Goal: Register for event/course

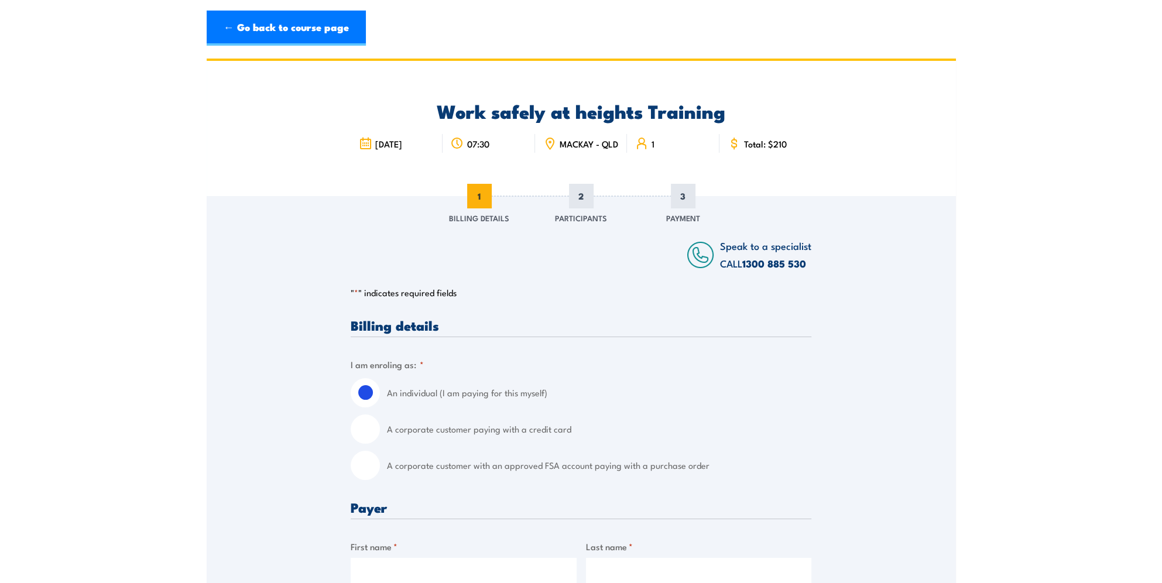
scroll to position [59, 0]
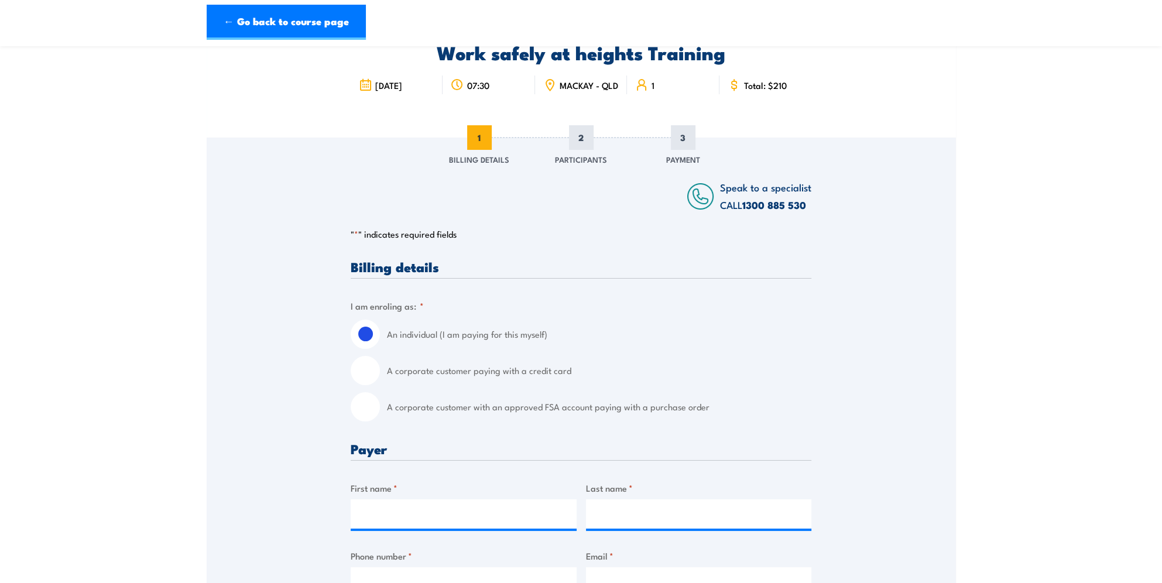
click at [353, 413] on input "A corporate customer with an approved FSA account paying with a purchase order" at bounding box center [365, 406] width 29 height 29
radio input "true"
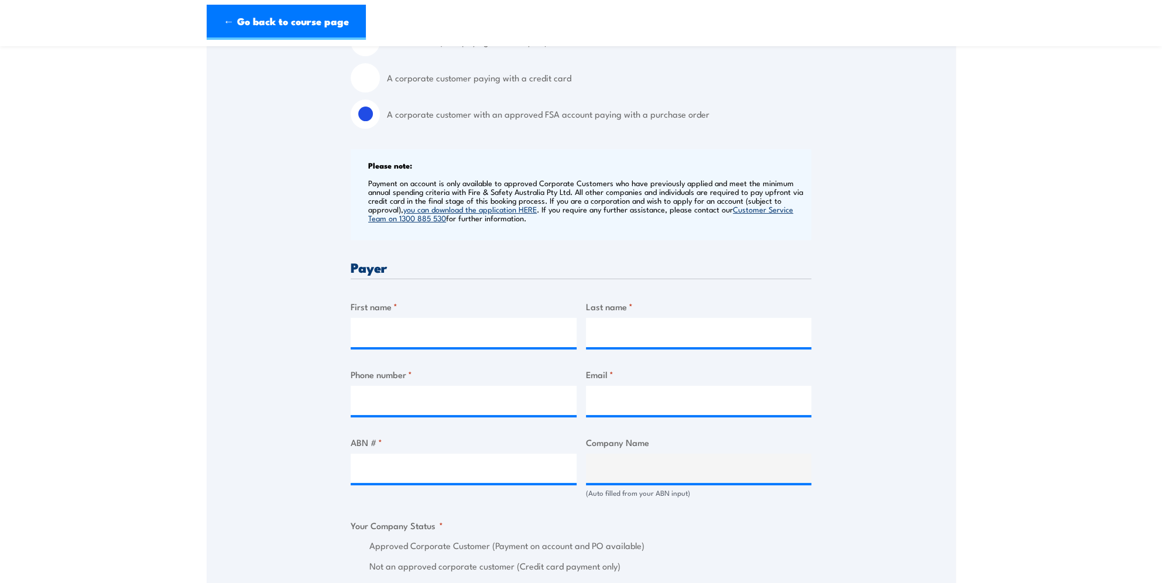
scroll to position [410, 0]
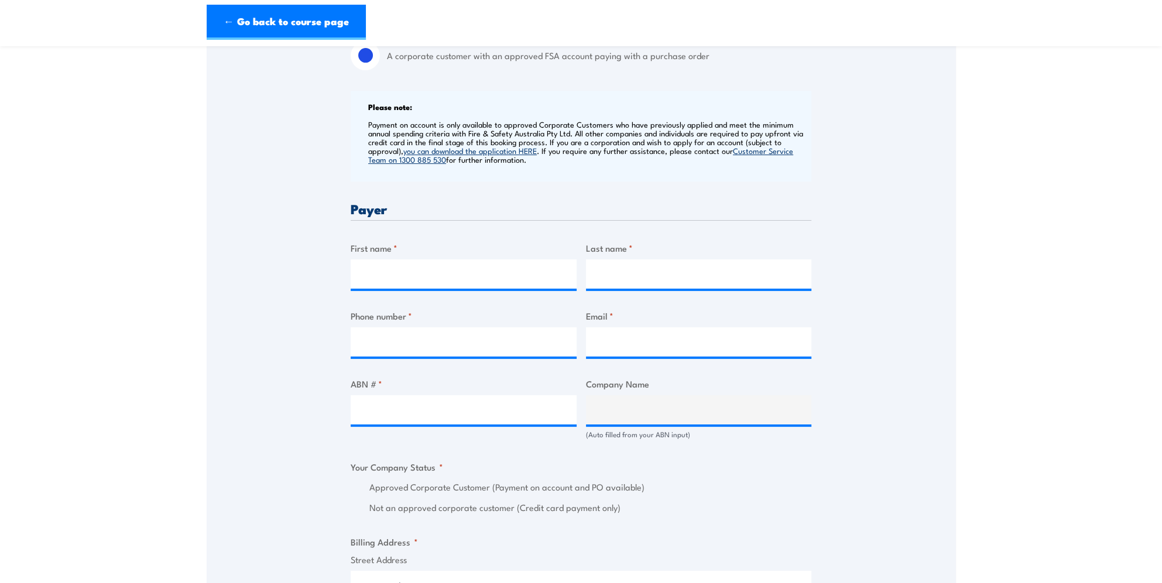
click at [471, 306] on div "Billing details I am enroling as: * An individual (I am paying for this myself)…" at bounding box center [581, 513] width 461 height 1208
click at [454, 283] on input "First name *" at bounding box center [464, 273] width 226 height 29
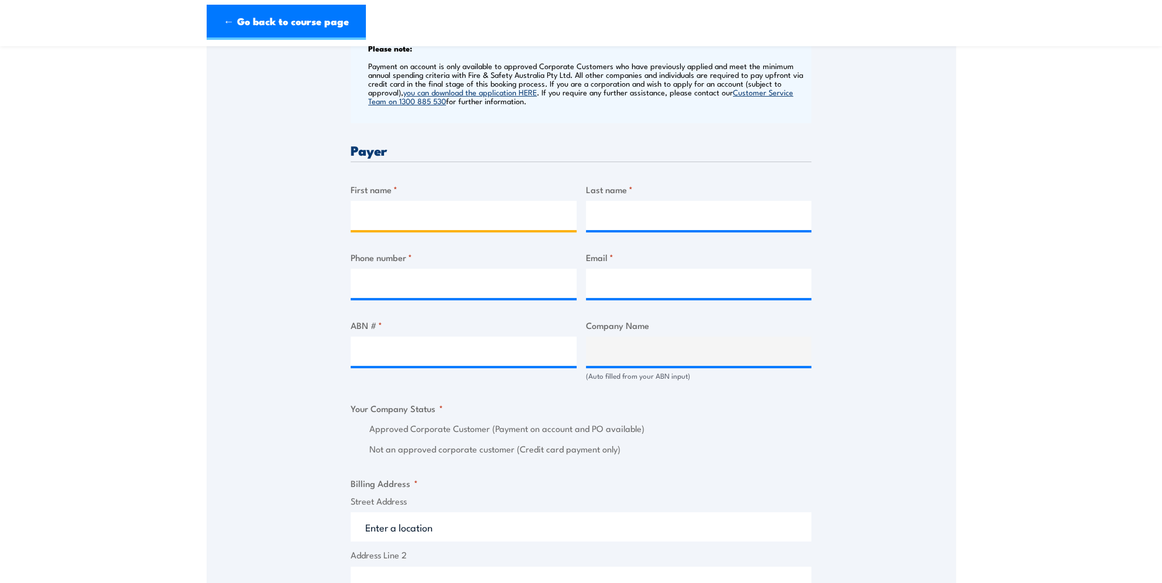
scroll to position [527, 0]
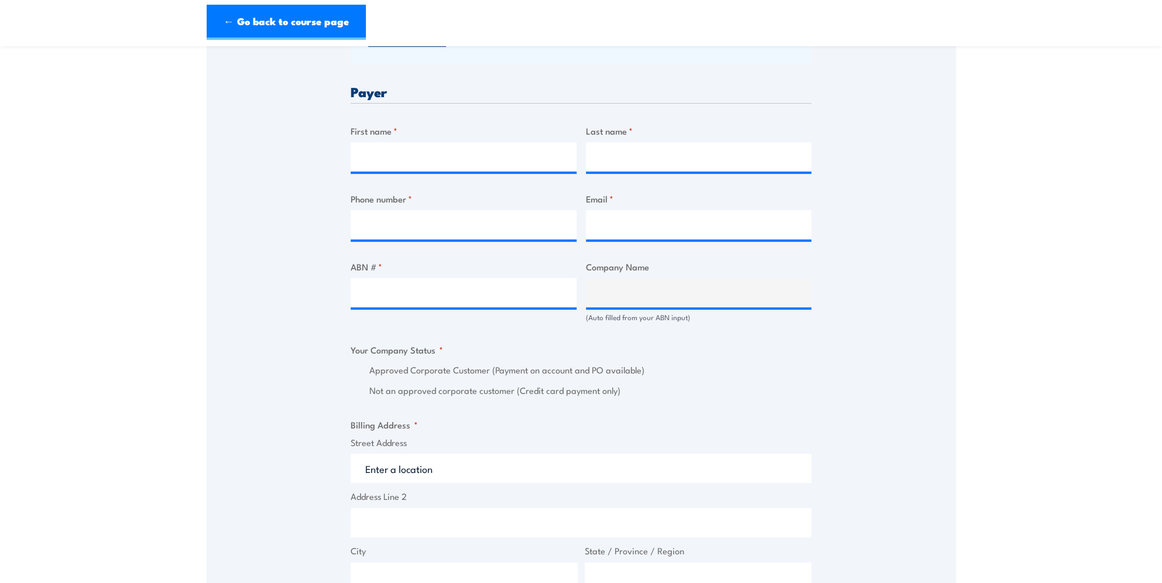
click at [699, 408] on div "Billing details I am enroling as: * An individual (I am paying for this myself)…" at bounding box center [581, 396] width 461 height 1208
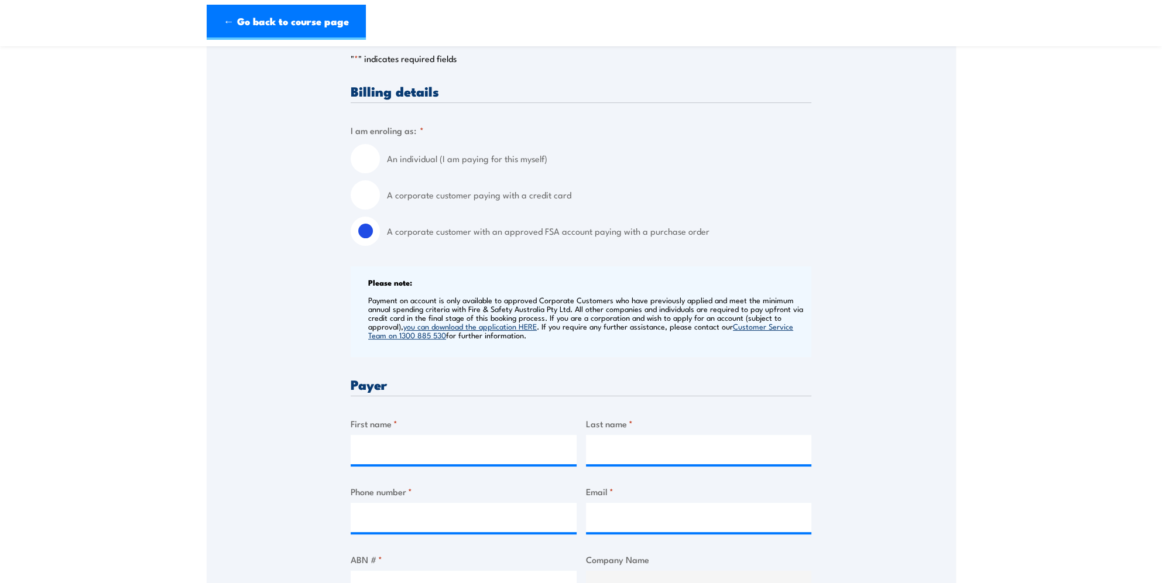
scroll to position [293, 0]
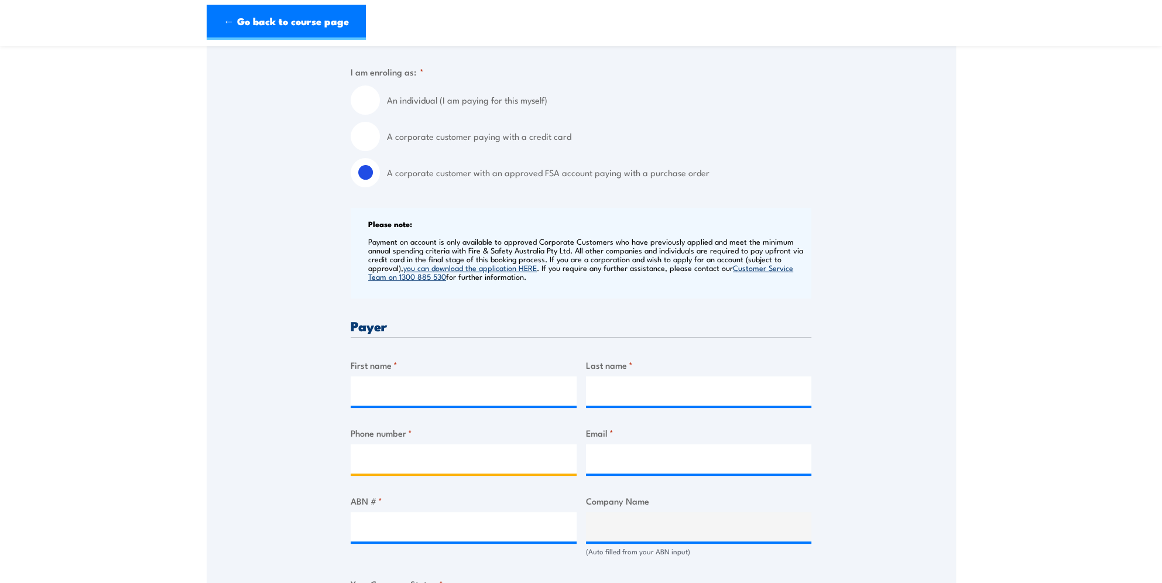
click at [426, 453] on input "Phone number *" at bounding box center [464, 458] width 226 height 29
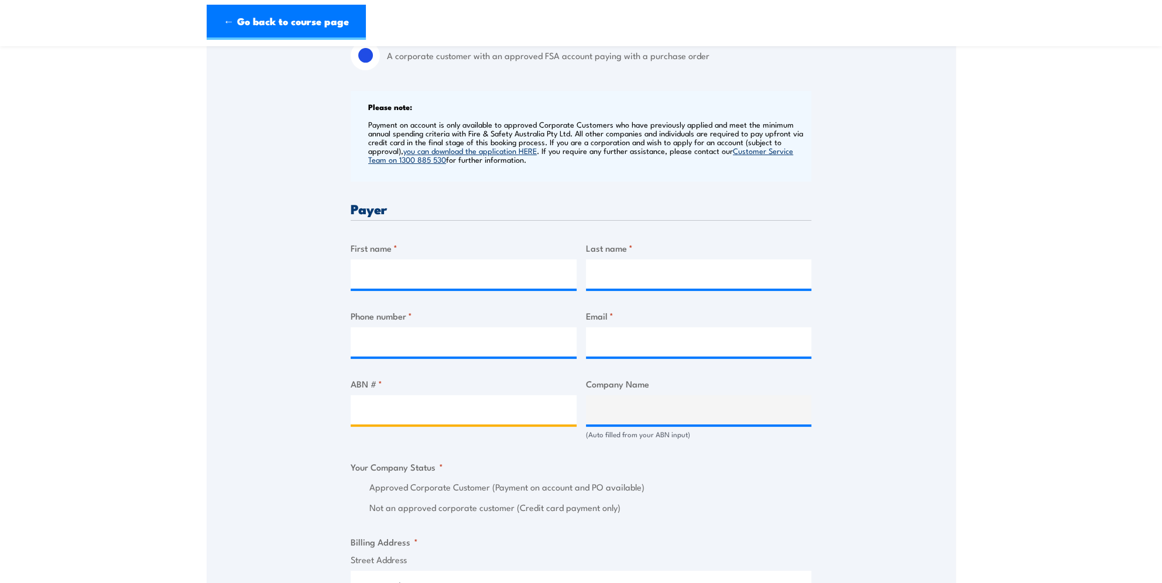
click at [429, 415] on input "ABN # *" at bounding box center [464, 409] width 226 height 29
click at [454, 410] on input "ABN # *" at bounding box center [464, 409] width 226 height 29
type input "85623848895"
type input "OS ACPM PTY LTD"
radio input "true"
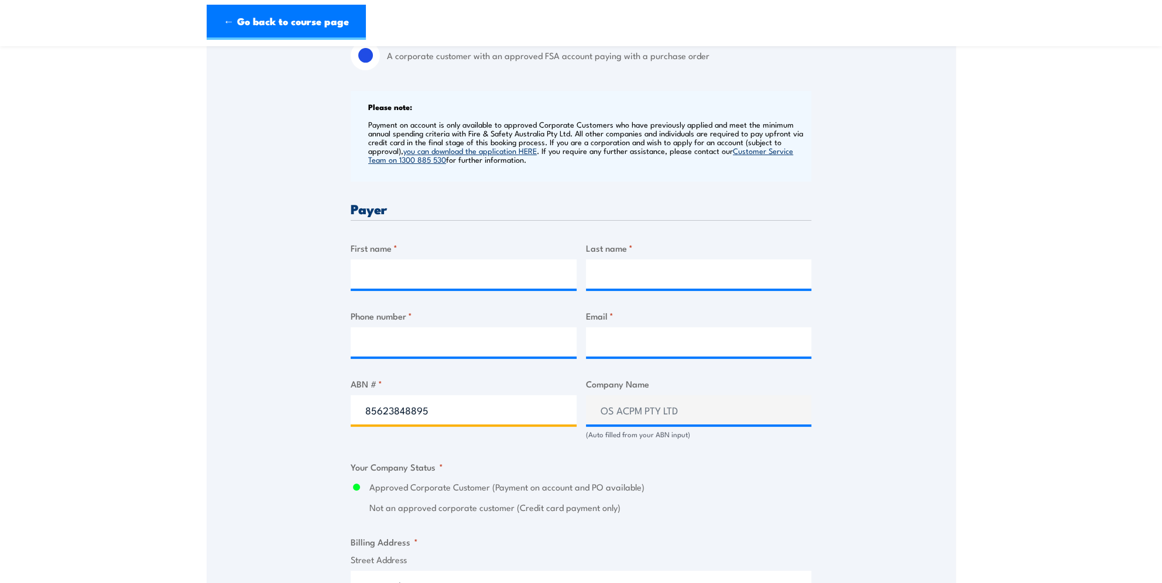
type input "85623848895"
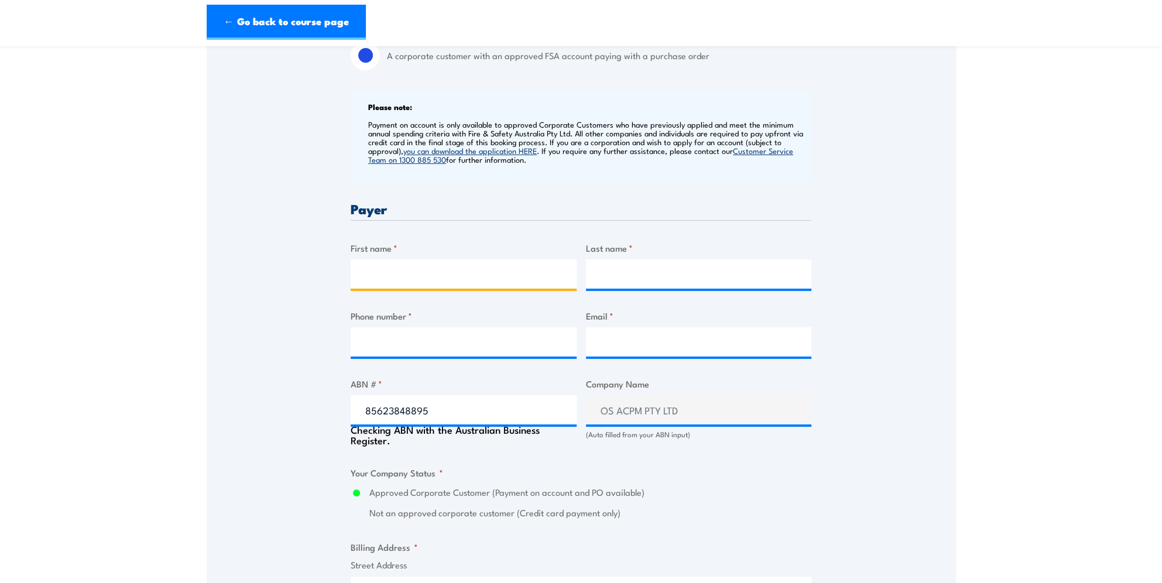
click at [403, 266] on input "First name *" at bounding box center [464, 273] width 226 height 29
type input "Cara"
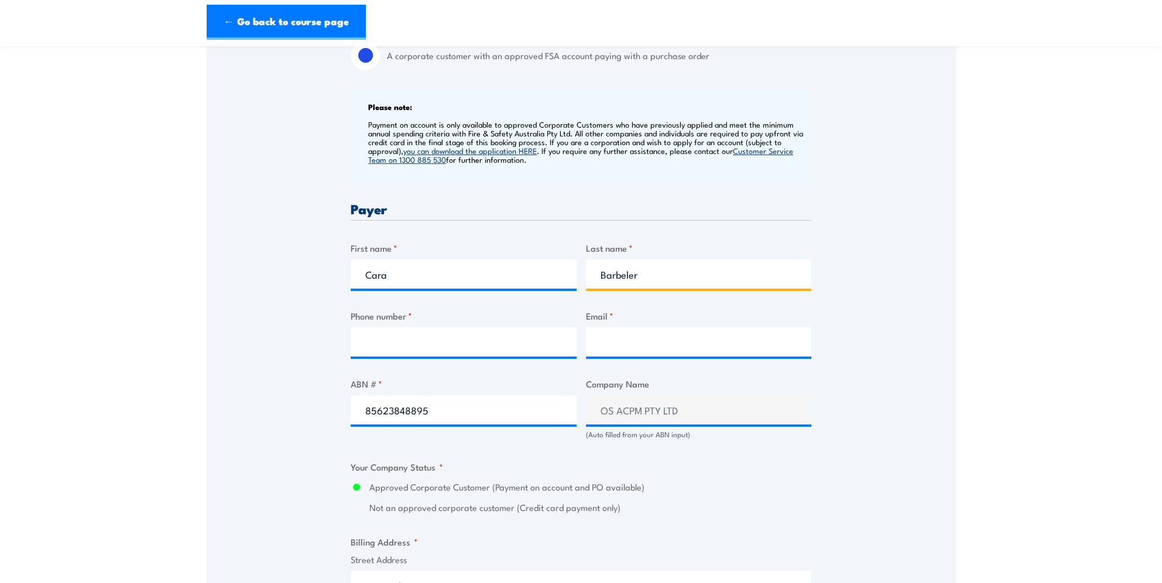
type input "Barbeler"
click at [537, 357] on input "Phone number *" at bounding box center [464, 341] width 226 height 29
type input "0403205371"
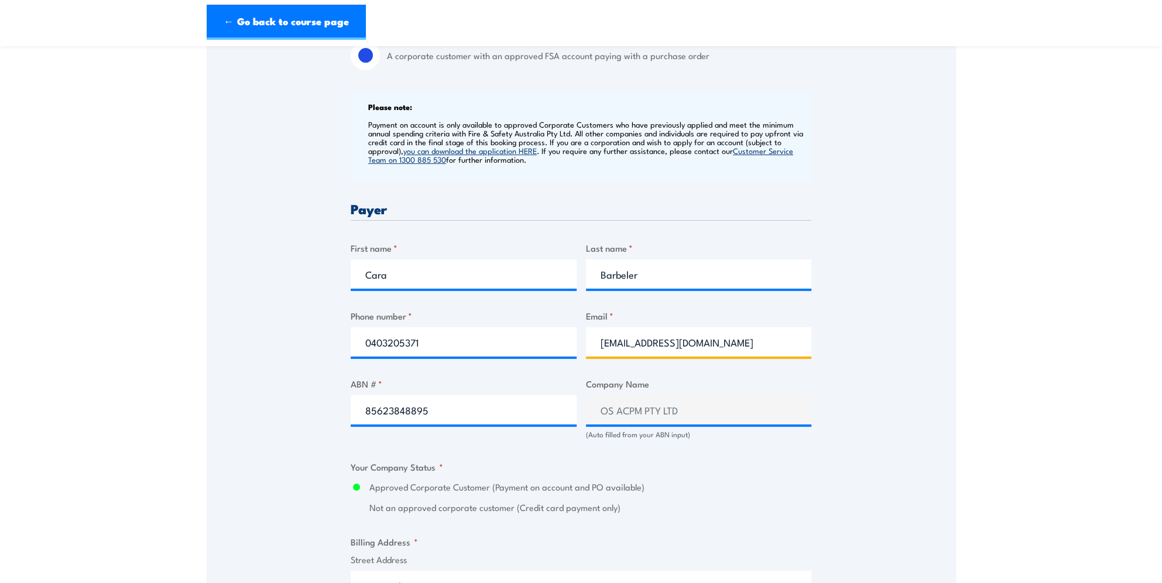
type input "cara.barbeler@bhp.com"
click at [939, 445] on div "Speak to a specialist CALL 1300 885 530 CALL 1300 885 530 " * " indicates requi…" at bounding box center [581, 454] width 749 height 1336
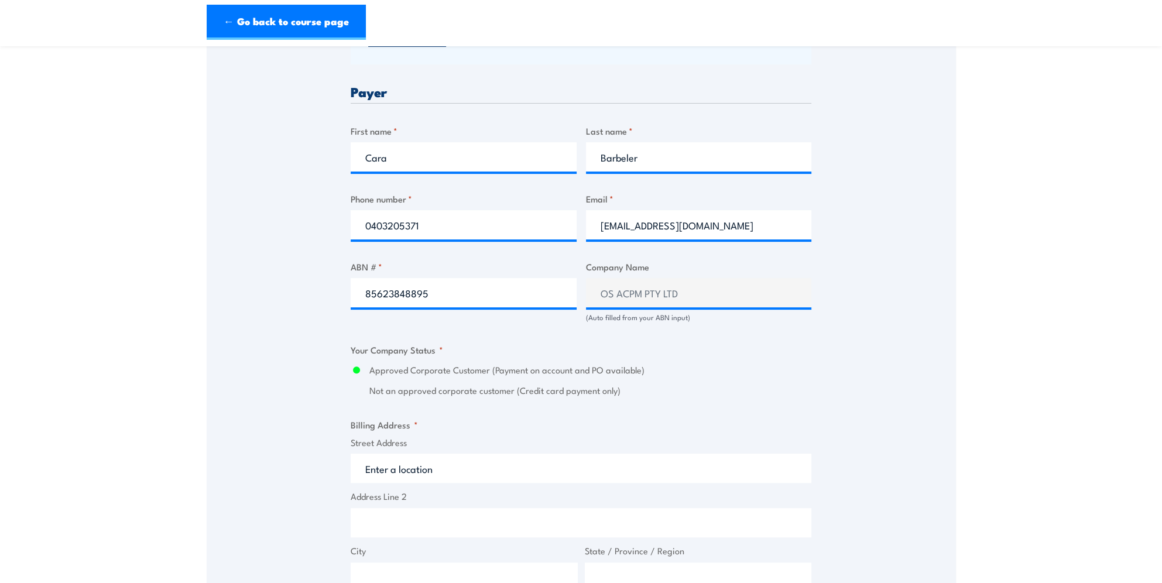
scroll to position [586, 0]
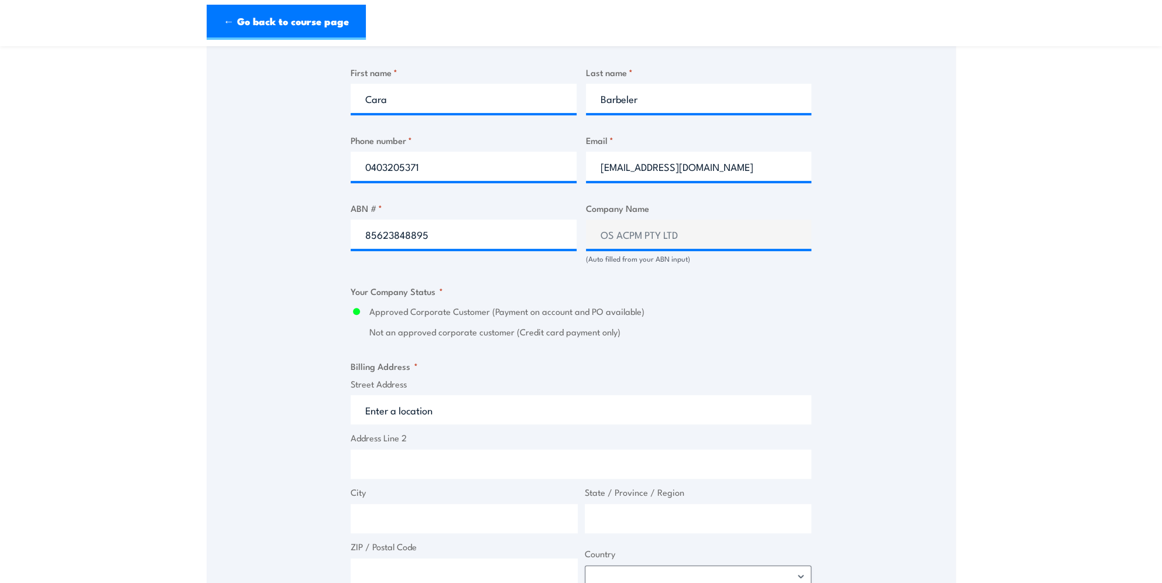
click at [419, 424] on input "Street Address" at bounding box center [581, 409] width 461 height 29
drag, startPoint x: 468, startPoint y: 424, endPoint x: -2, endPoint y: 360, distance: 475.1
click at [436, 419] on input "Street Address" at bounding box center [581, 409] width 461 height 29
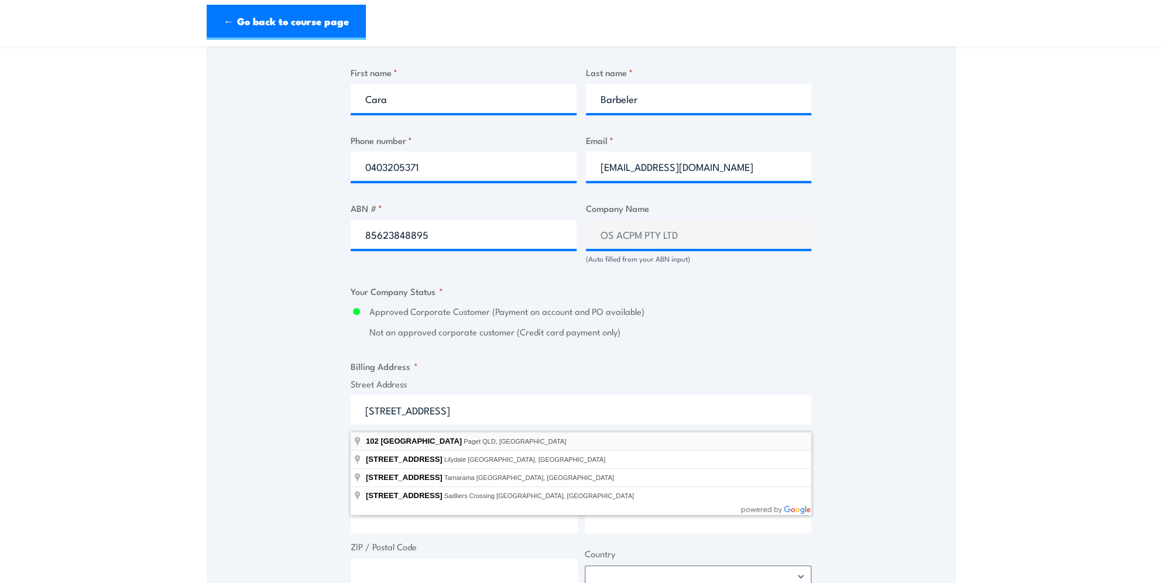
type input "102 Farrellys Road, Paget QLD, Australia"
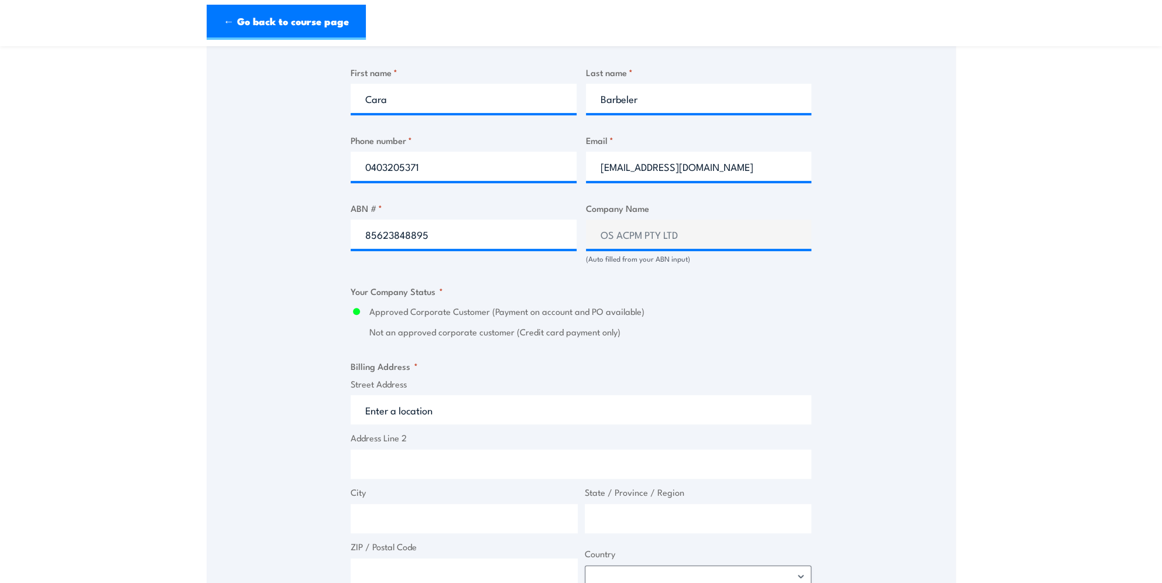
type input "102 Farrellys Rd"
type input "Paget"
type input "Queensland"
type input "4740"
select select "Australia"
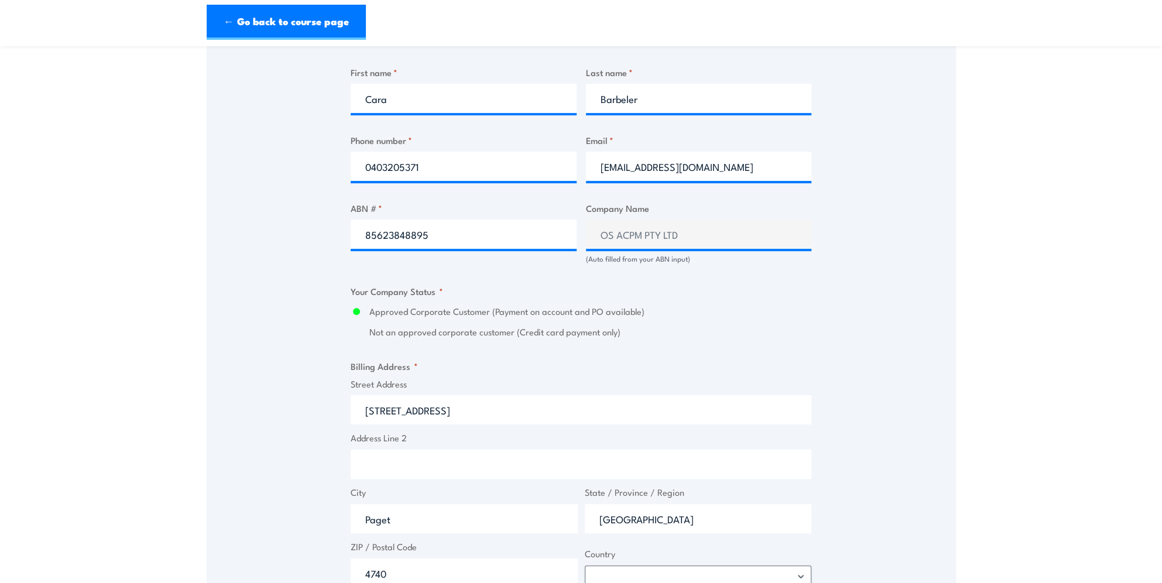
scroll to position [644, 0]
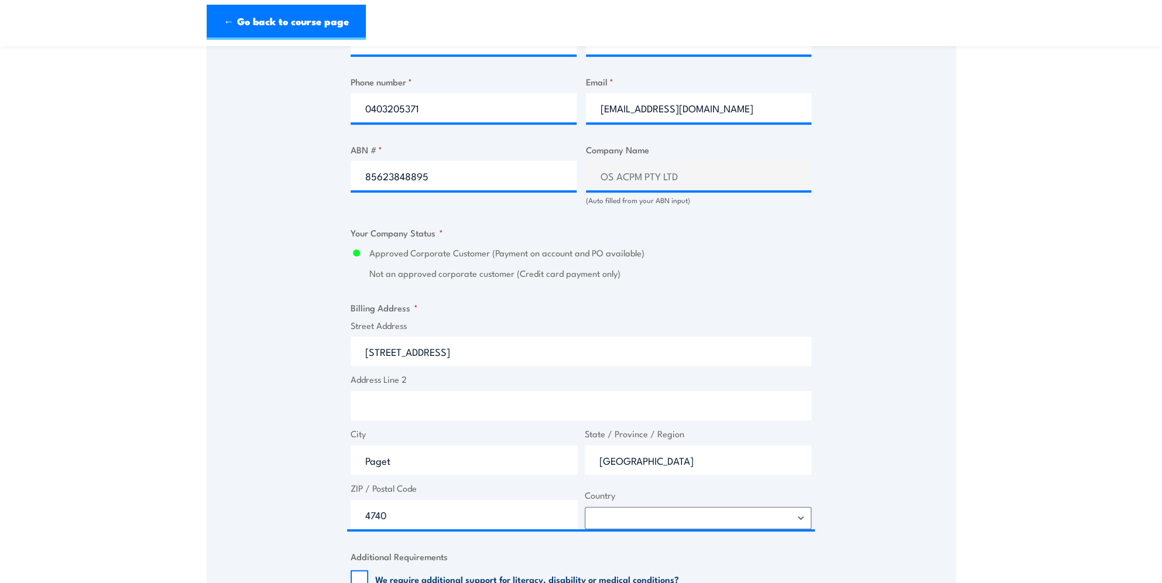
click at [900, 444] on div "Speak to a specialist CALL 1300 885 530 CALL 1300 885 530 " * " indicates requi…" at bounding box center [581, 220] width 749 height 1336
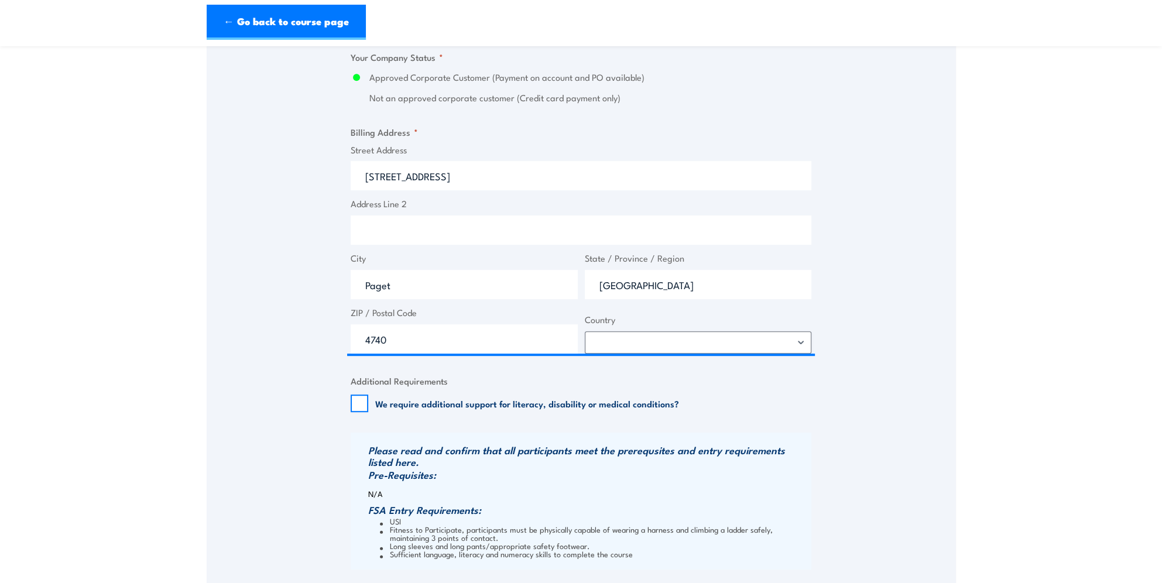
scroll to position [878, 0]
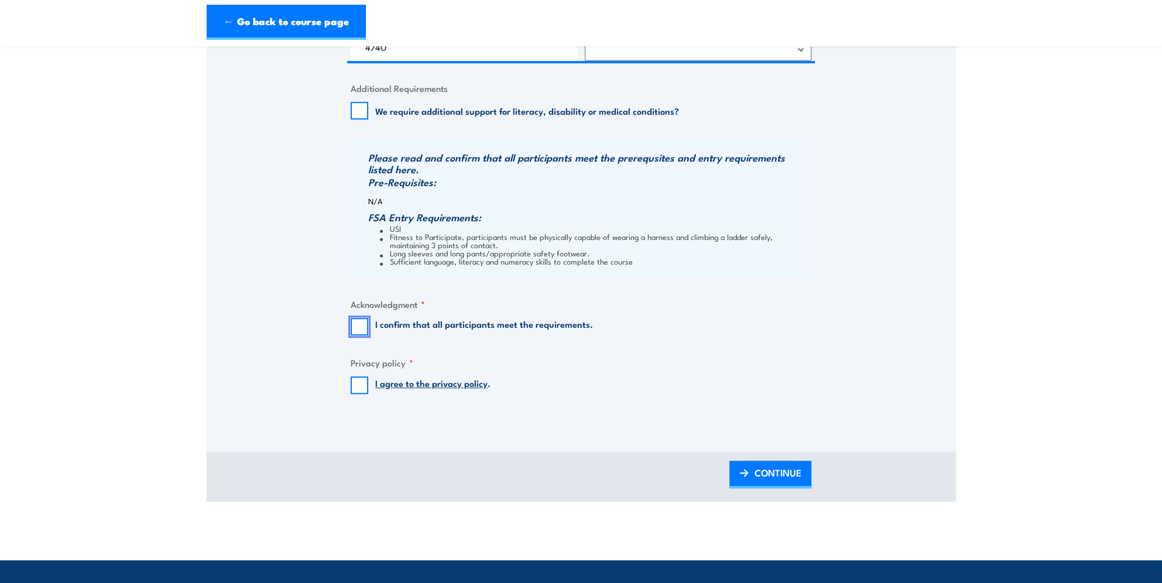
click at [361, 335] on input "I confirm that all participants meet the requirements." at bounding box center [360, 327] width 18 height 18
checkbox input "true"
click at [360, 386] on input "I agree to the privacy policy ." at bounding box center [360, 385] width 18 height 18
checkbox input "true"
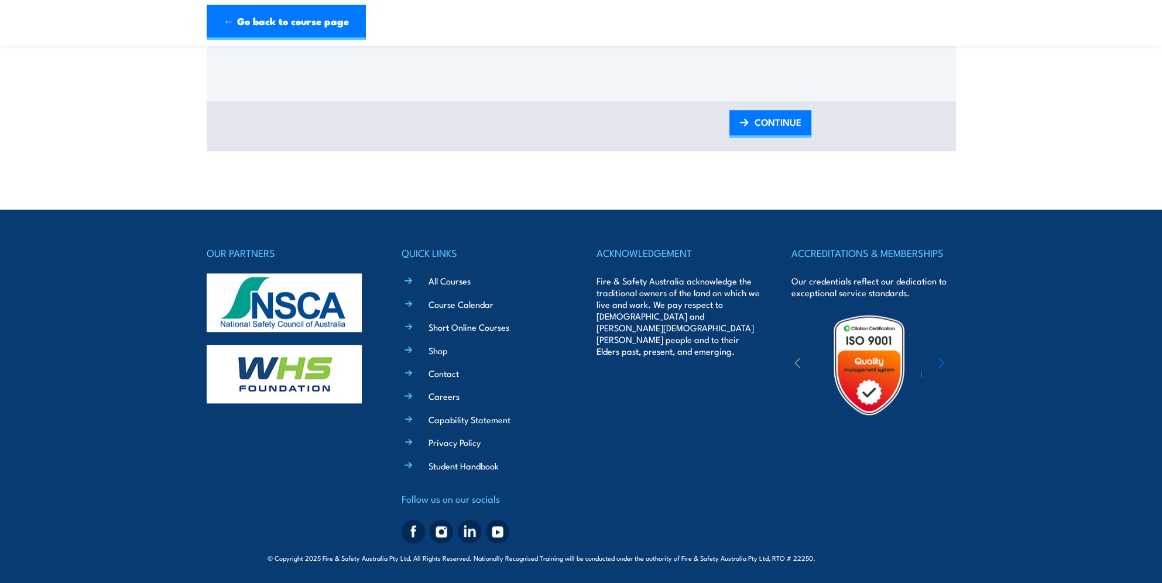
scroll to position [1352, 0]
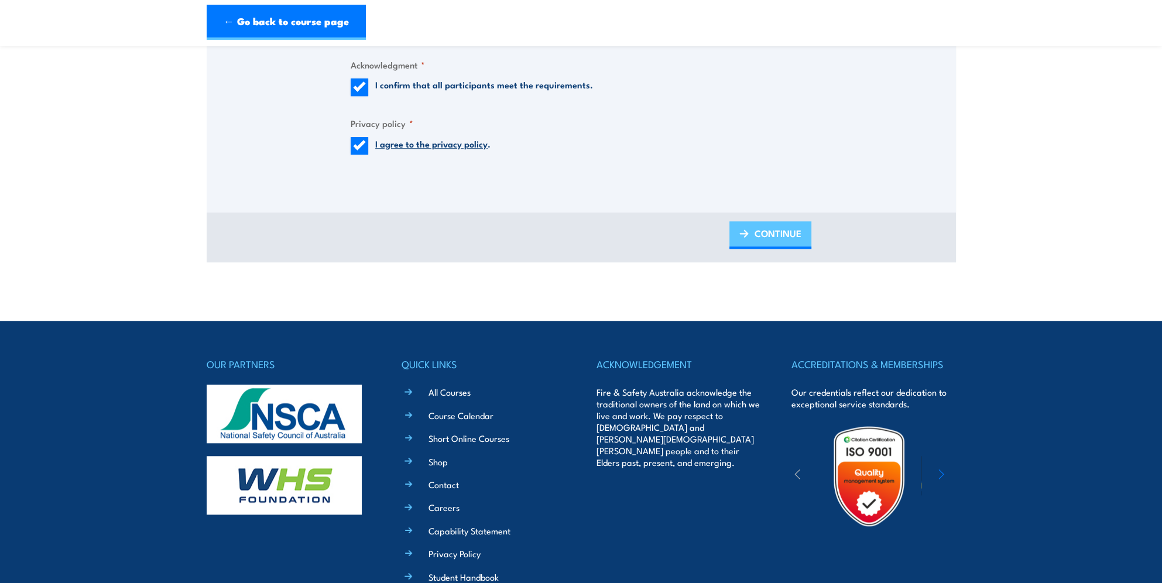
click at [791, 244] on span "CONTINUE" at bounding box center [778, 233] width 47 height 31
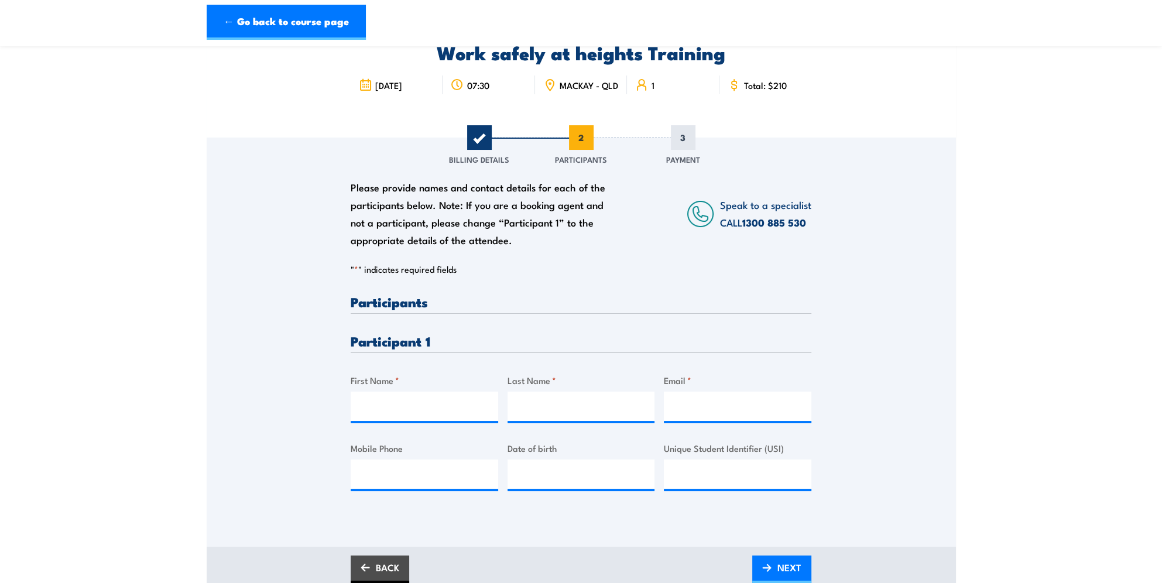
scroll to position [117, 0]
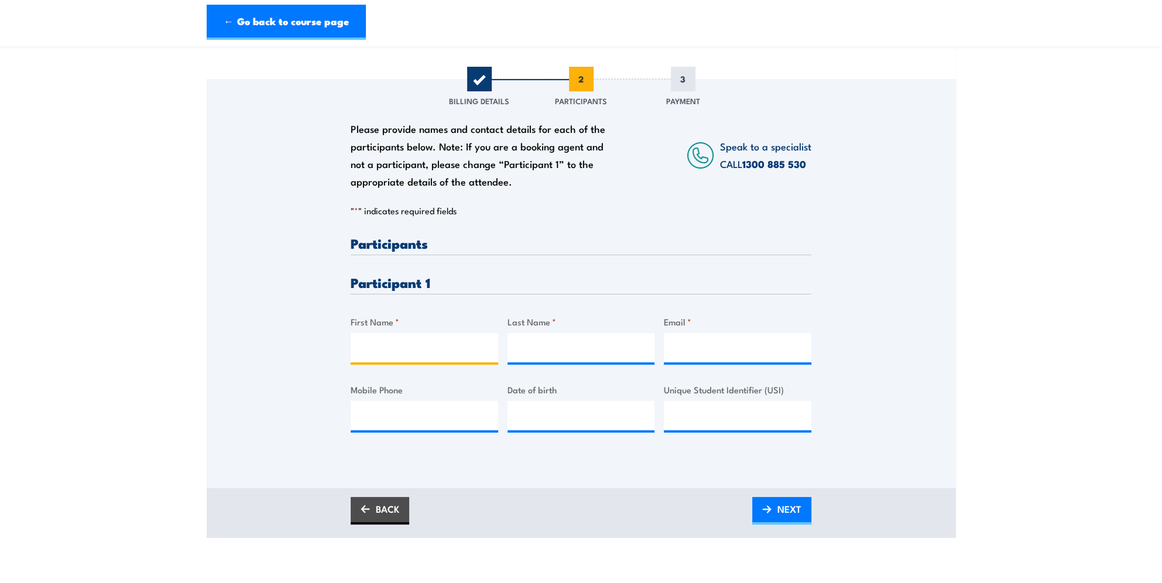
click at [442, 358] on input "First Name *" at bounding box center [425, 347] width 148 height 29
type input "Ava"
type input "Beck"
click at [726, 358] on input "Email *" at bounding box center [738, 347] width 148 height 29
paste input "ava.beck@bhp.com"
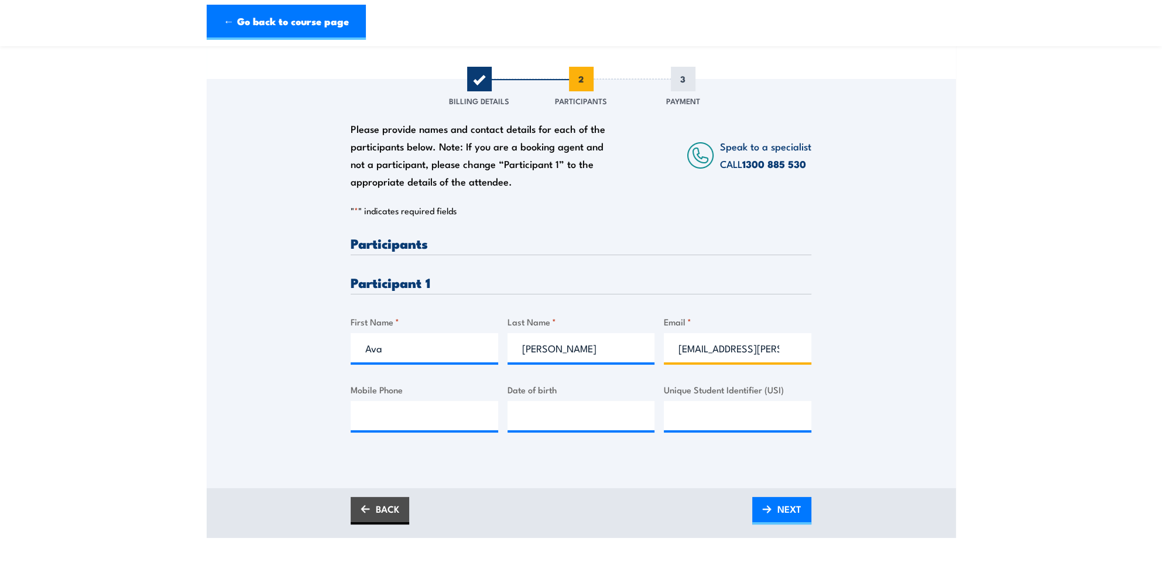
type input "ava.beck@bhp.com"
click at [343, 438] on div "Please provide names and contact details for each of the participants below. No…" at bounding box center [581, 267] width 749 height 376
click at [383, 426] on input "Mobile Phone" at bounding box center [425, 415] width 148 height 29
type input "__/__/____"
click at [555, 427] on input "__/__/____" at bounding box center [582, 415] width 148 height 29
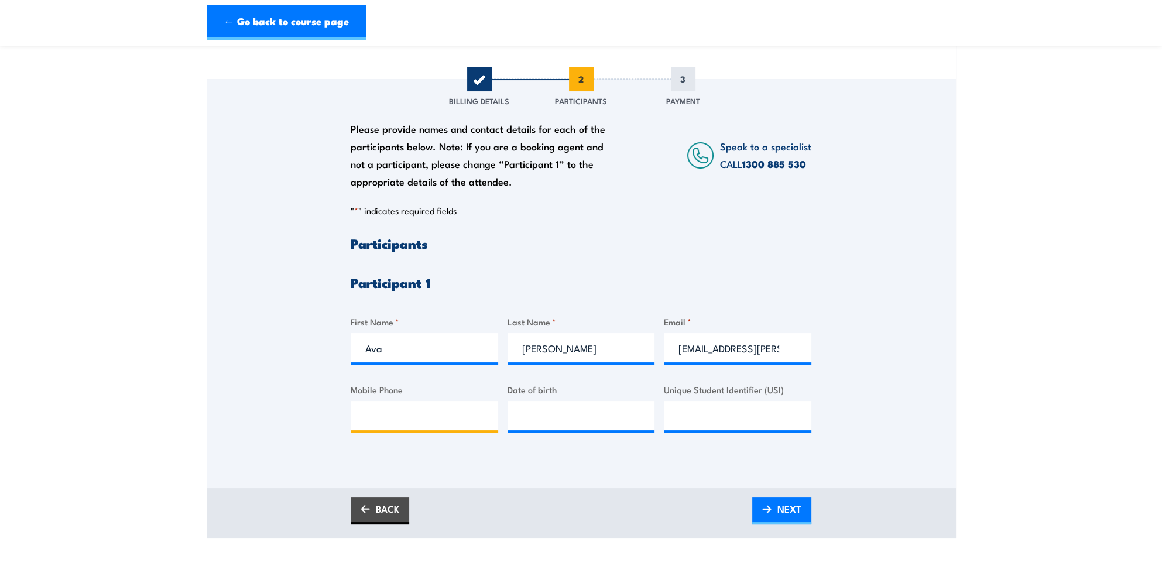
click at [375, 409] on input "Mobile Phone" at bounding box center [425, 415] width 148 height 29
paste input "0491754849"
type input "0491754849"
click at [578, 405] on div "Date of birth" at bounding box center [582, 406] width 148 height 47
type input "__/__/____"
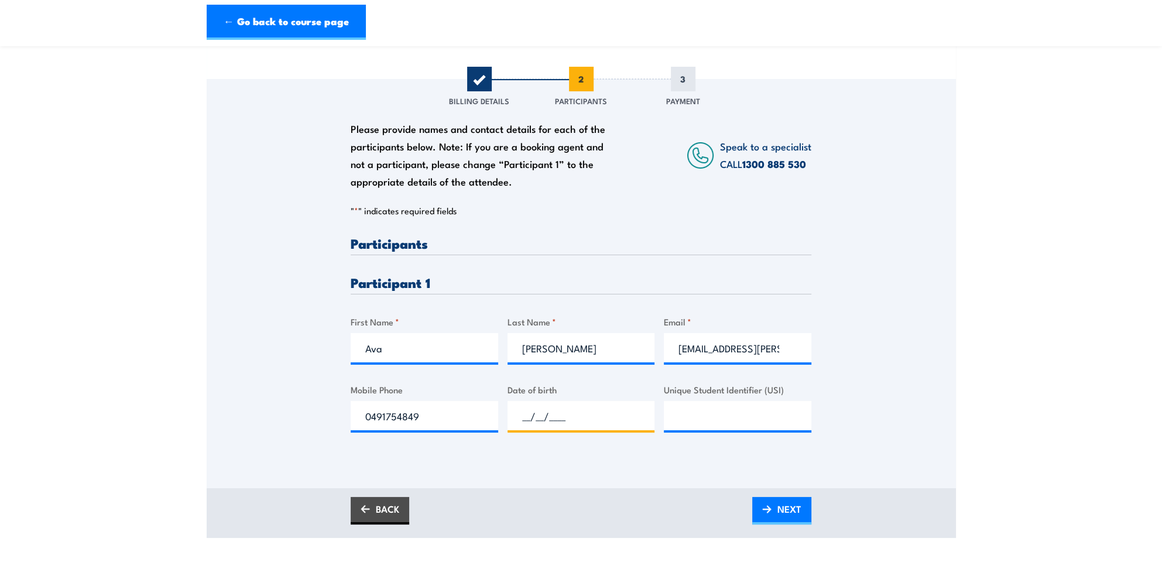
click at [520, 423] on input "__/__/____" at bounding box center [582, 415] width 148 height 29
click at [525, 421] on input "__/__/____" at bounding box center [582, 415] width 148 height 29
type input "12/11/2003"
click at [890, 358] on div "Please provide names and contact details for each of the participants below. No…" at bounding box center [581, 267] width 749 height 376
click at [800, 513] on span "NEXT" at bounding box center [790, 509] width 24 height 31
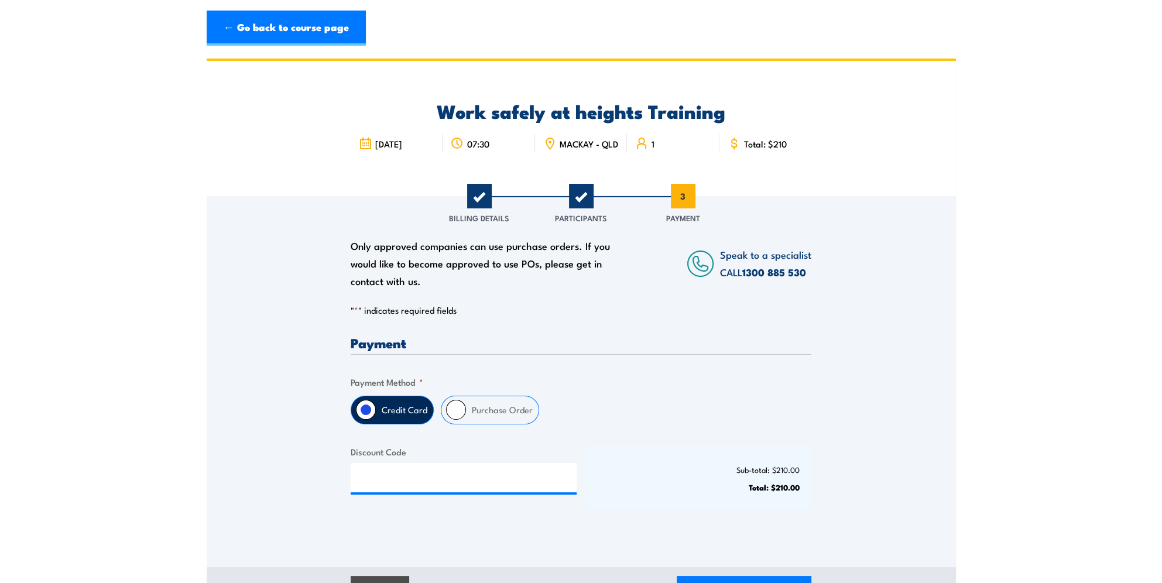
scroll to position [0, 0]
click at [452, 417] on input "Purchase Order" at bounding box center [456, 410] width 20 height 20
radio input "true"
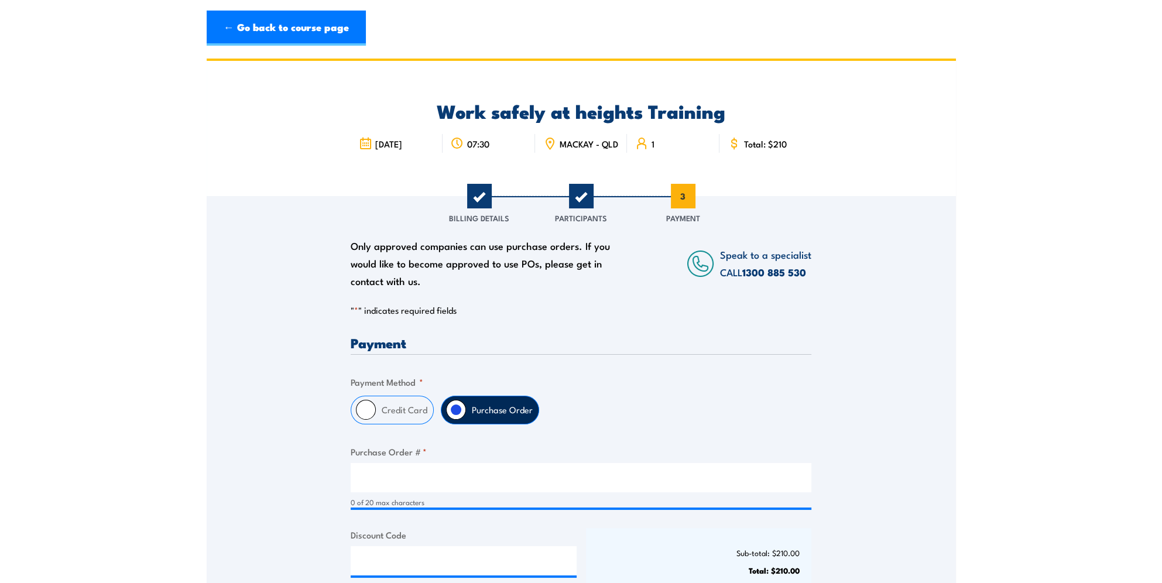
click at [866, 454] on div "Only approved companies can use purchase orders. If you would like to become ap…" at bounding box center [581, 407] width 749 height 422
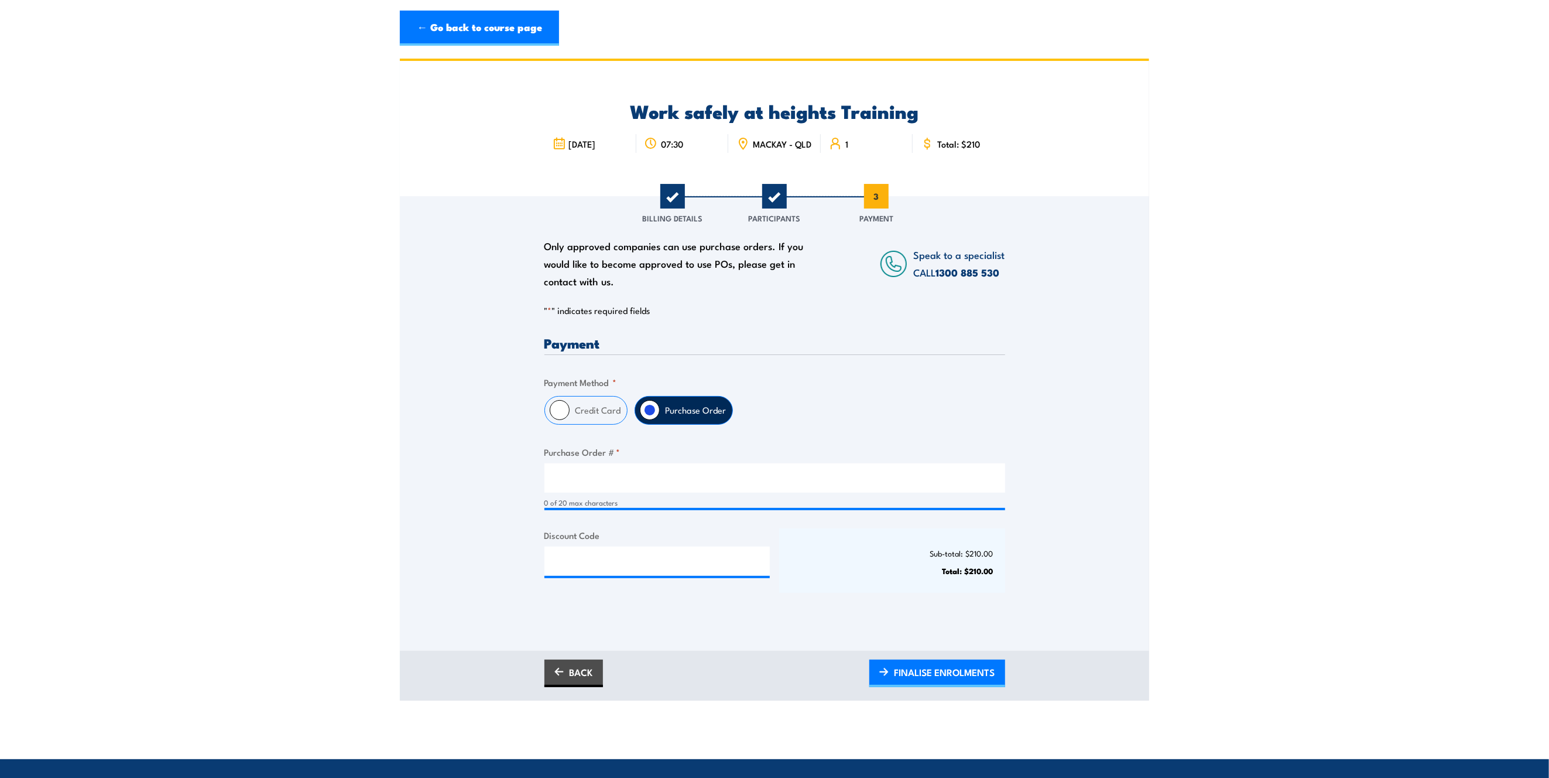
click at [1162, 361] on section "Work safely at heights Training 3 September 2025 1" at bounding box center [774, 380] width 1549 height 642
click at [1162, 486] on section "Work safely at heights Training 3 September 2025 1" at bounding box center [774, 380] width 1549 height 642
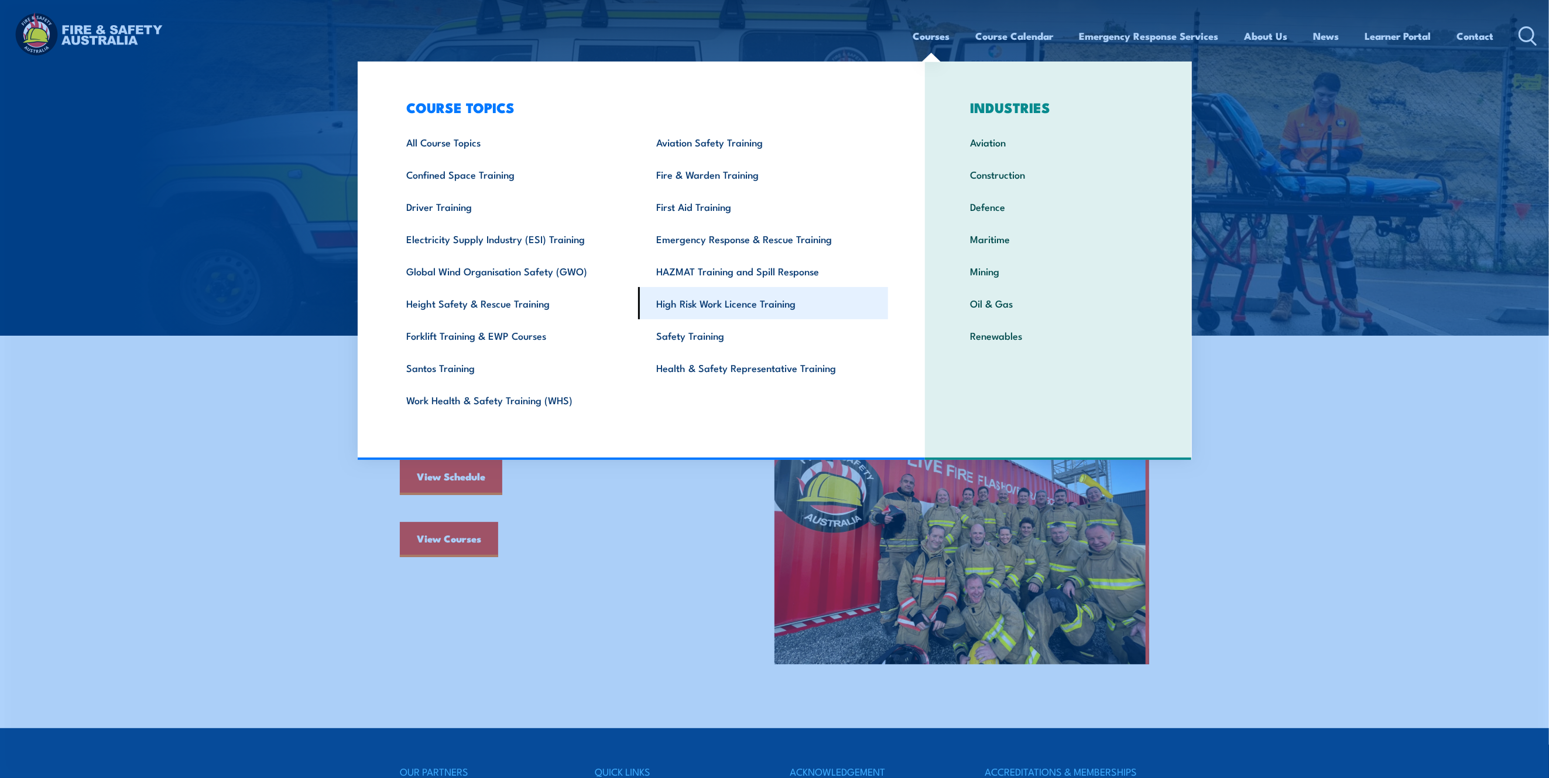
click at [751, 316] on link "High Risk Work Licence Training" at bounding box center [763, 303] width 250 height 32
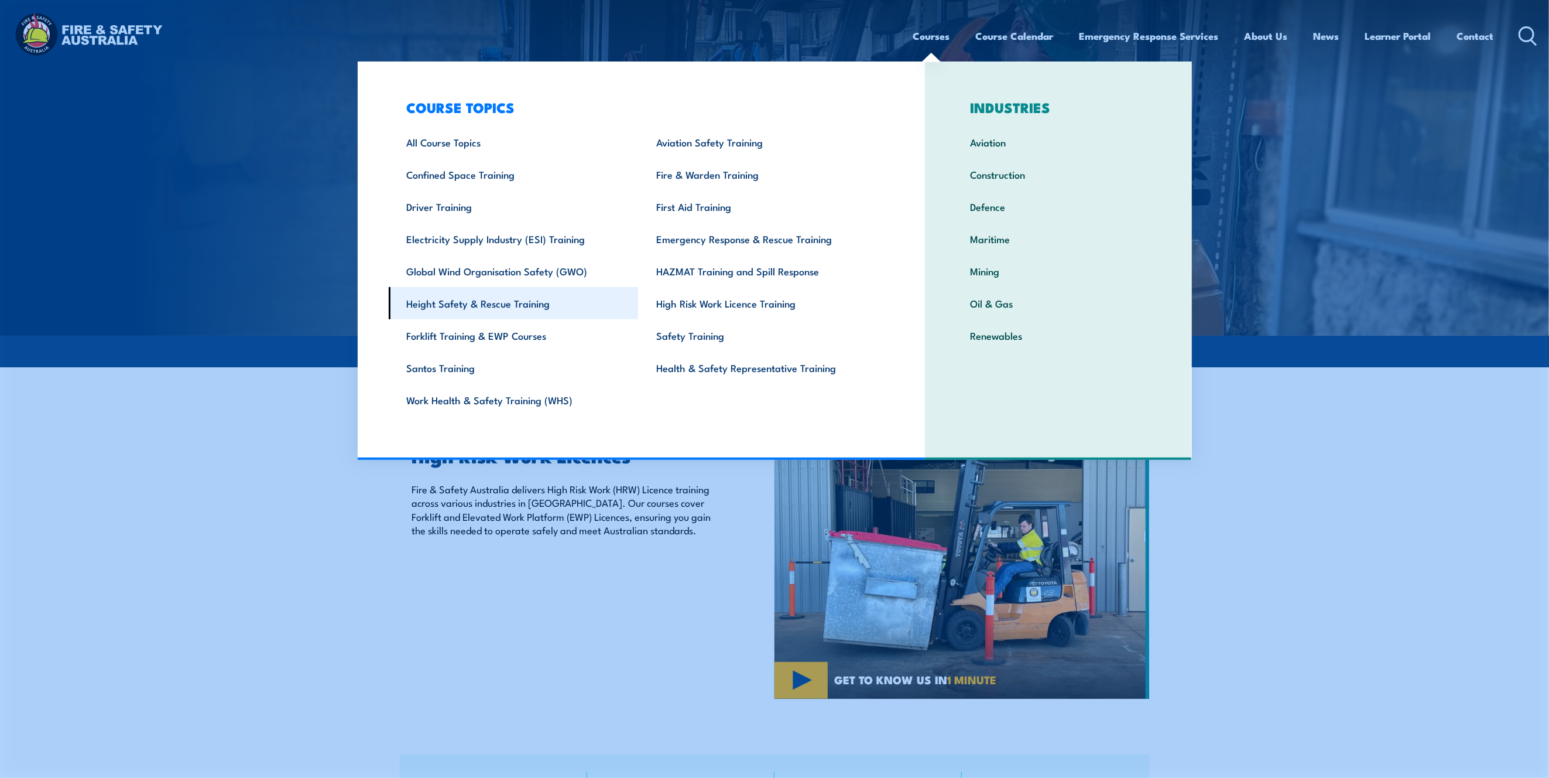
click at [446, 301] on link "Height Safety & Rescue Training" at bounding box center [514, 303] width 250 height 32
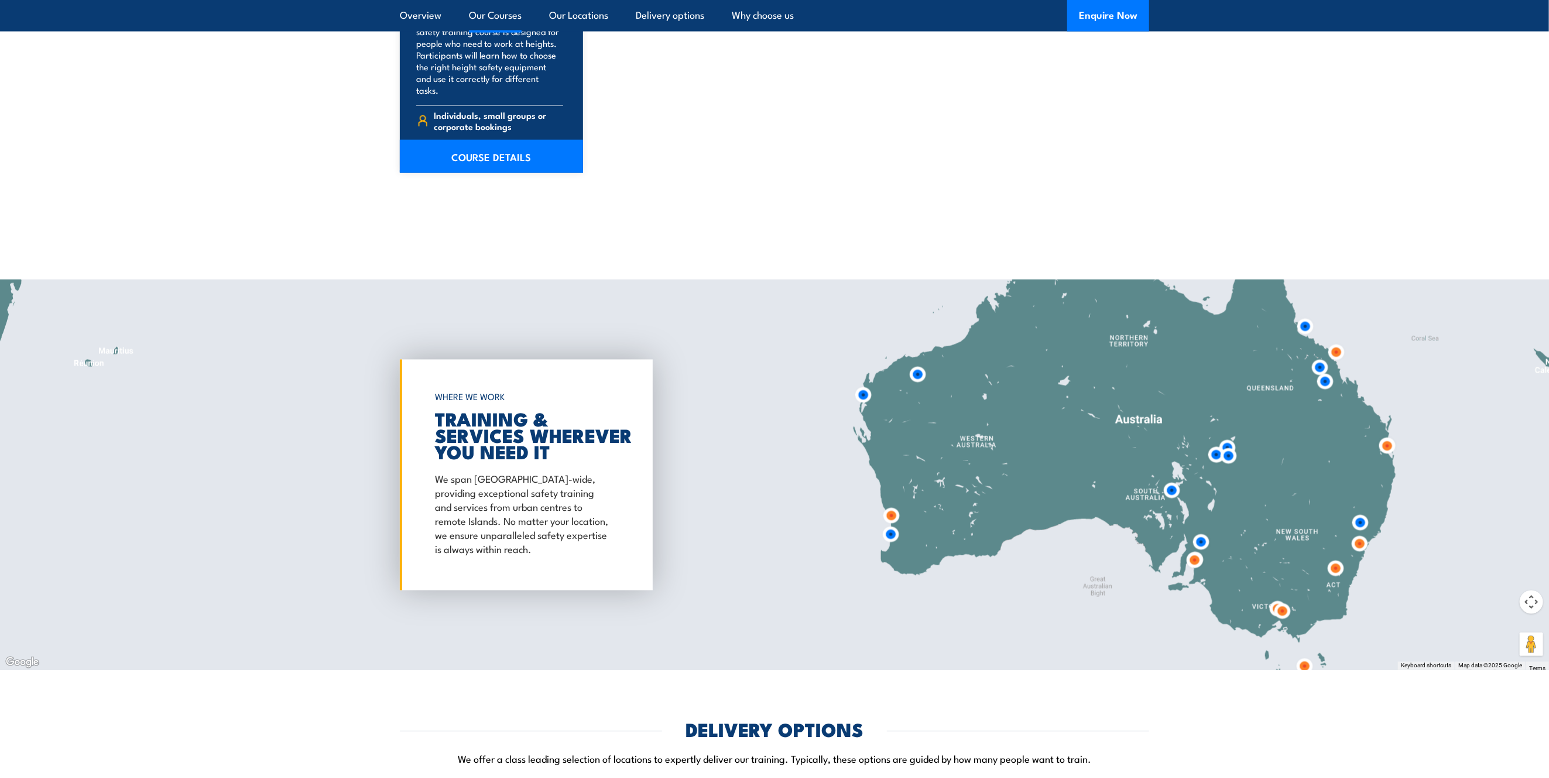
scroll to position [2476, 0]
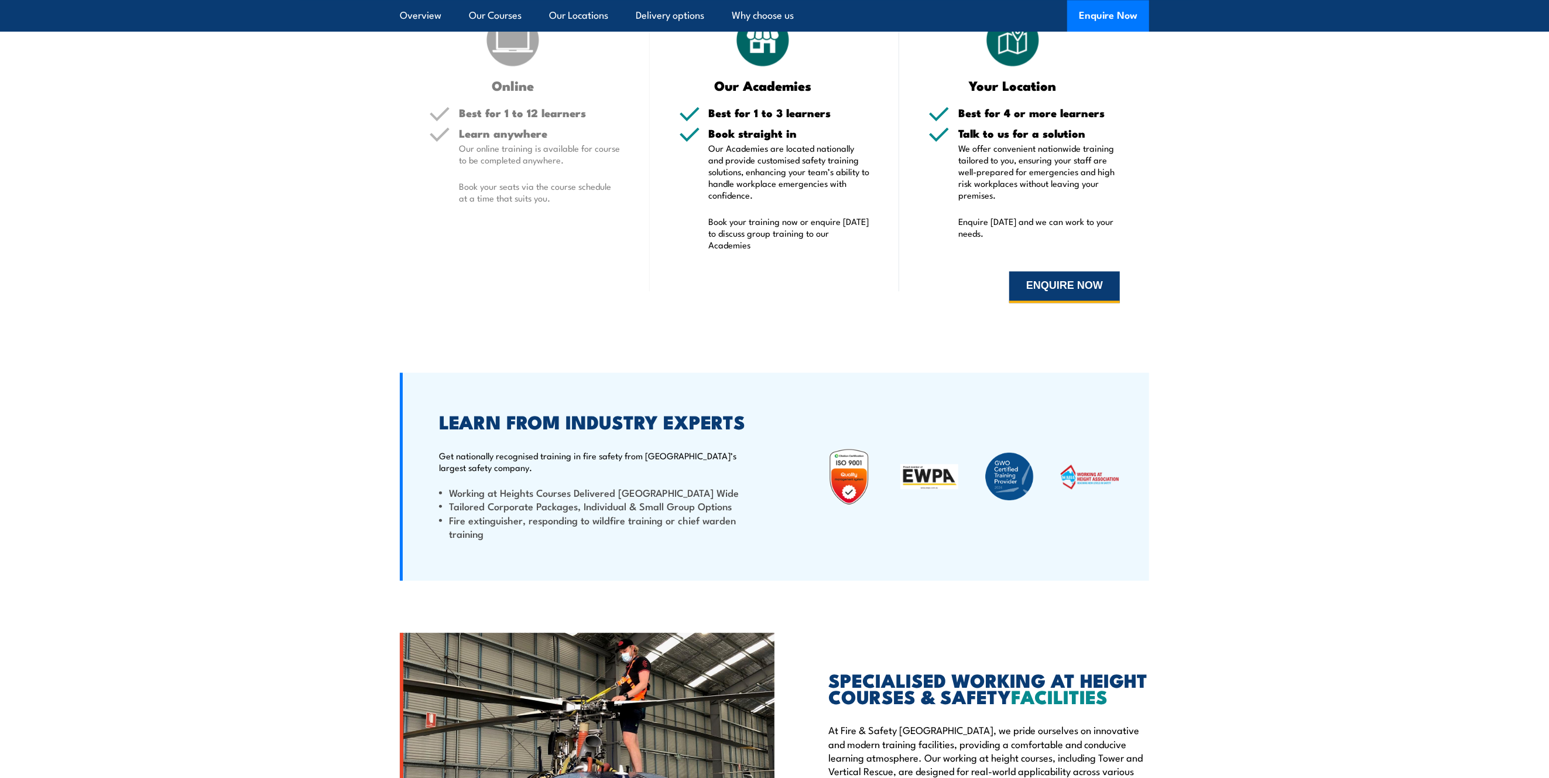
click at [1076, 271] on button "ENQUIRE NOW" at bounding box center [1064, 287] width 111 height 32
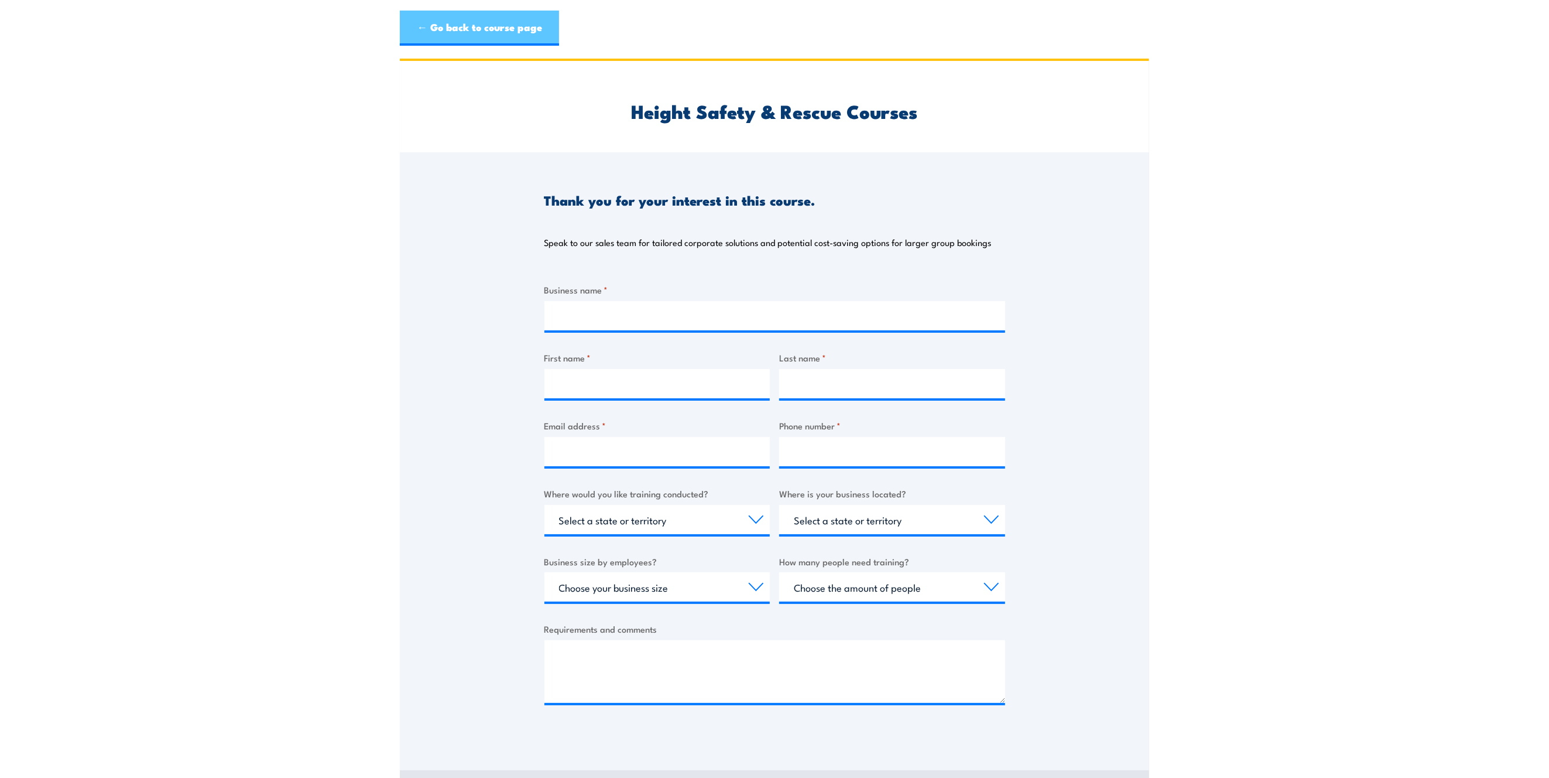
click at [478, 31] on link "← Go back to course page" at bounding box center [479, 28] width 159 height 35
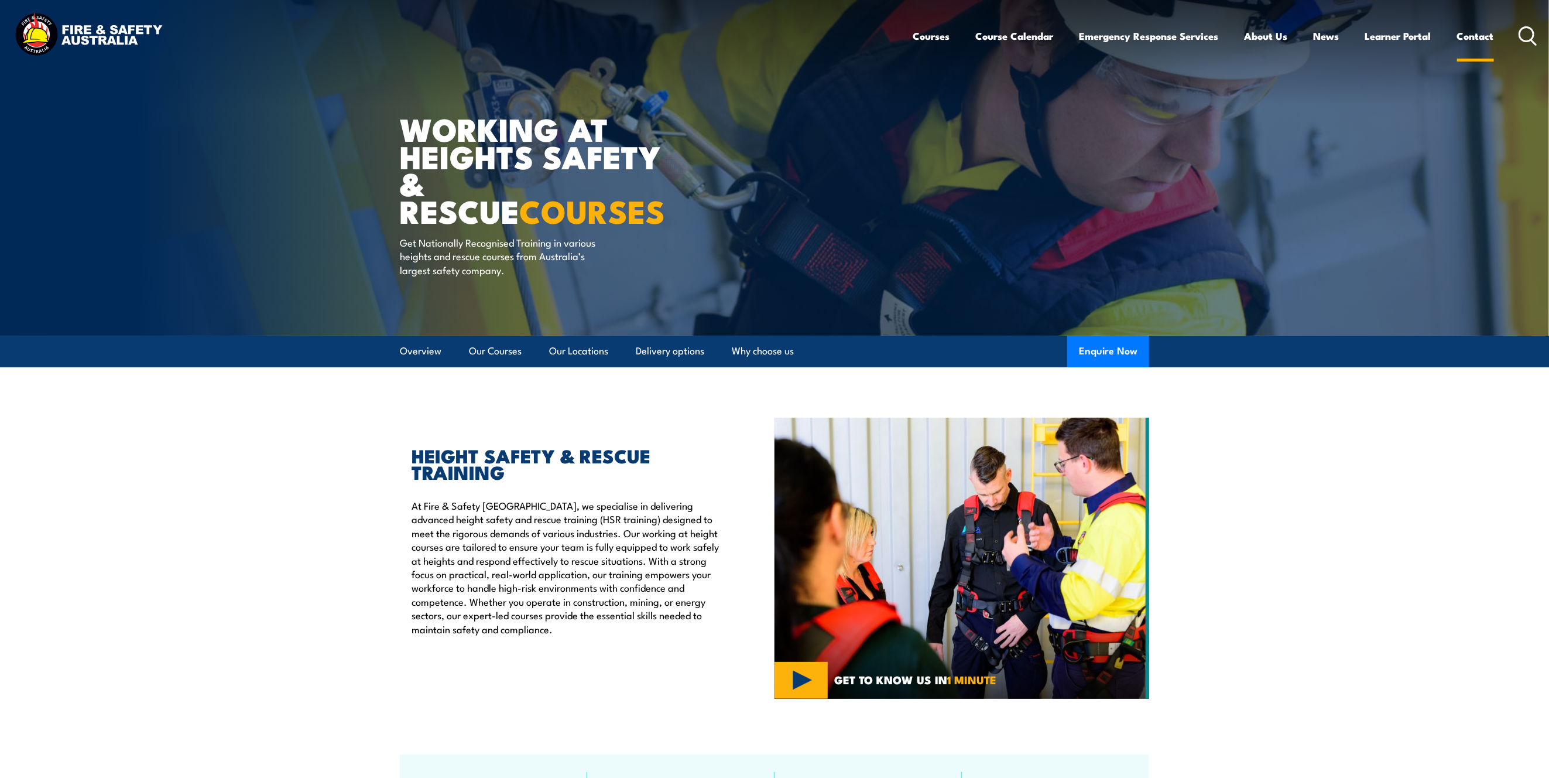
click at [1482, 29] on link "Contact" at bounding box center [1475, 35] width 37 height 31
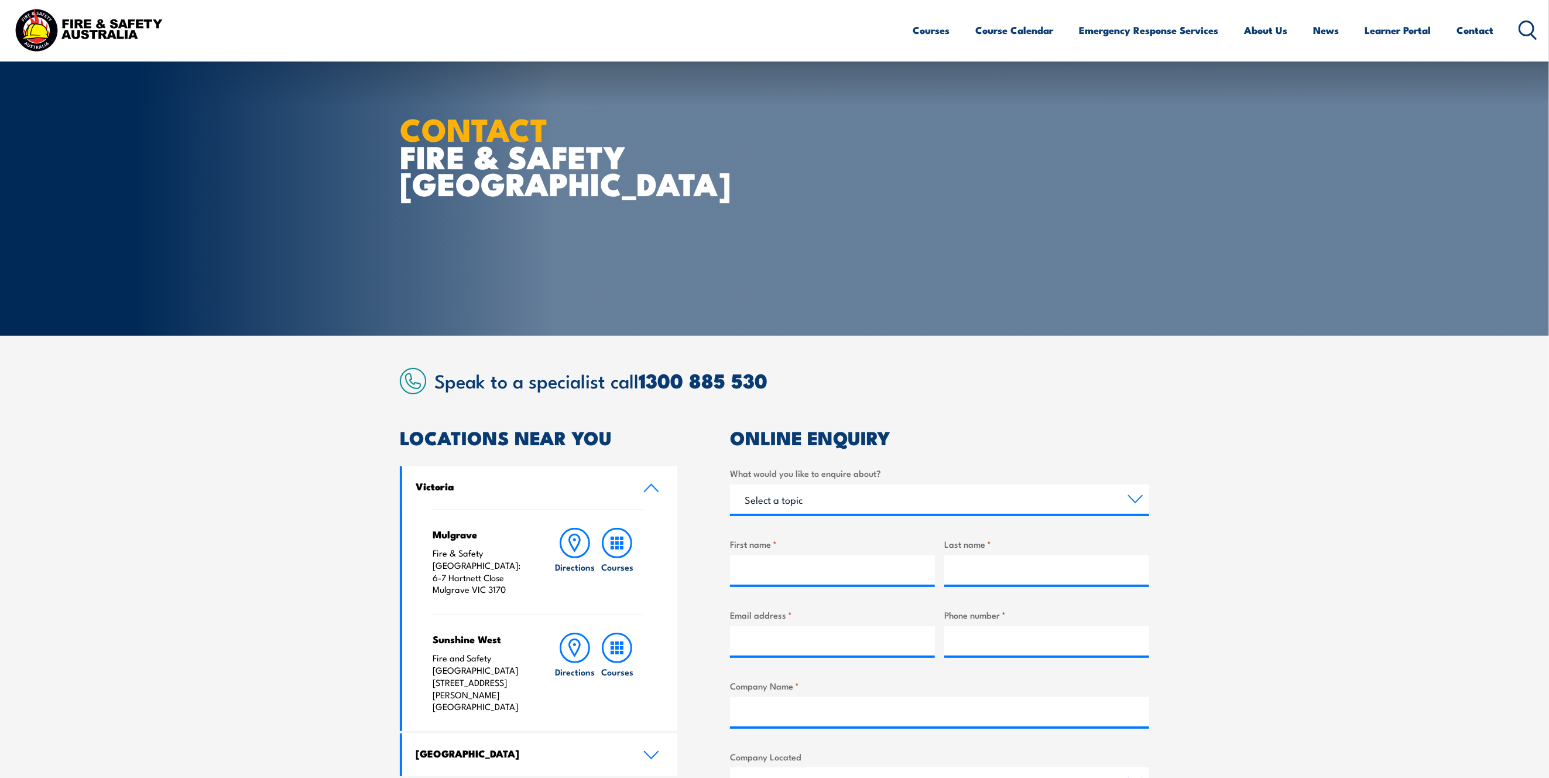
scroll to position [156, 0]
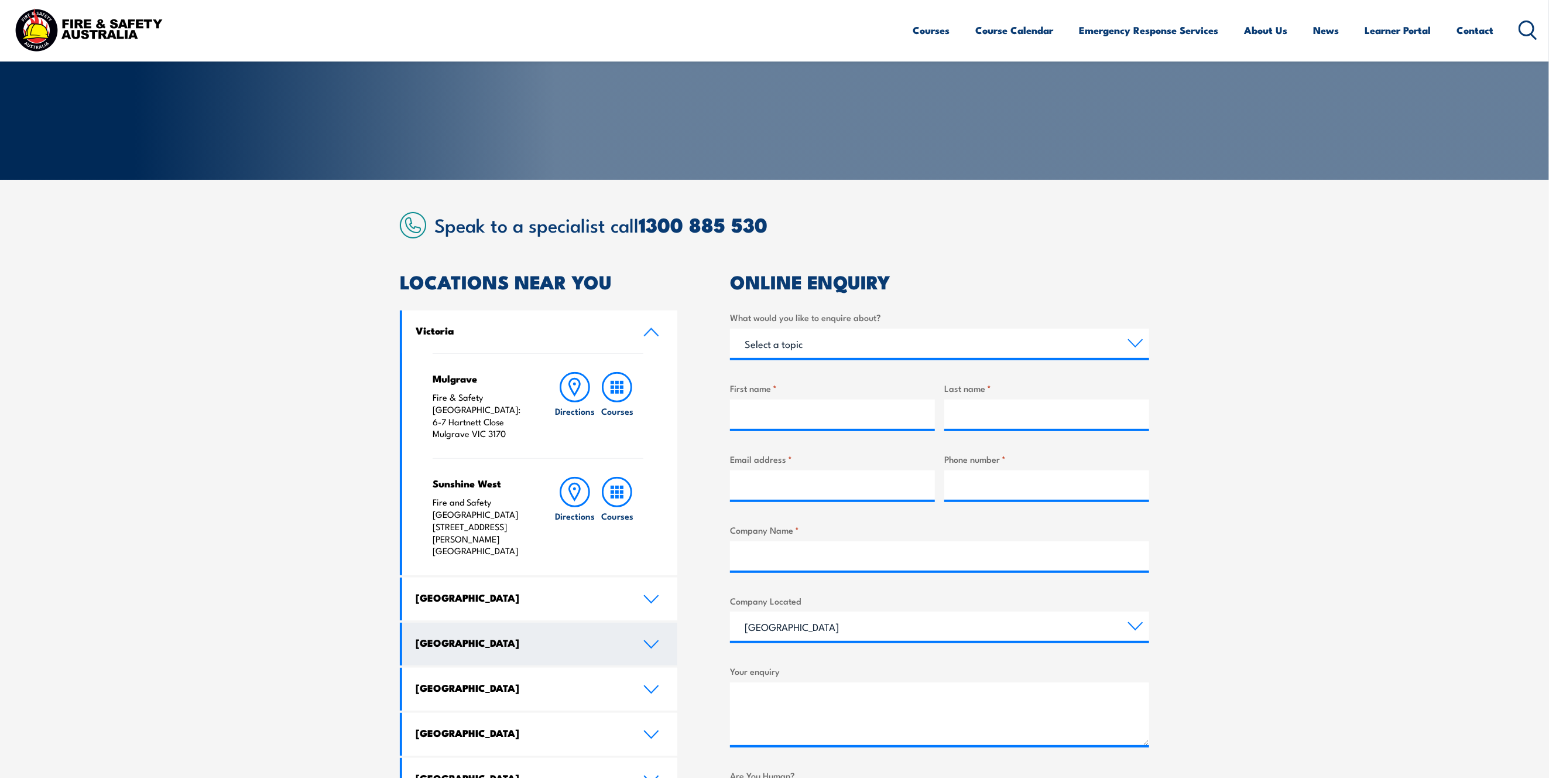
click at [658, 639] on icon at bounding box center [651, 643] width 16 height 9
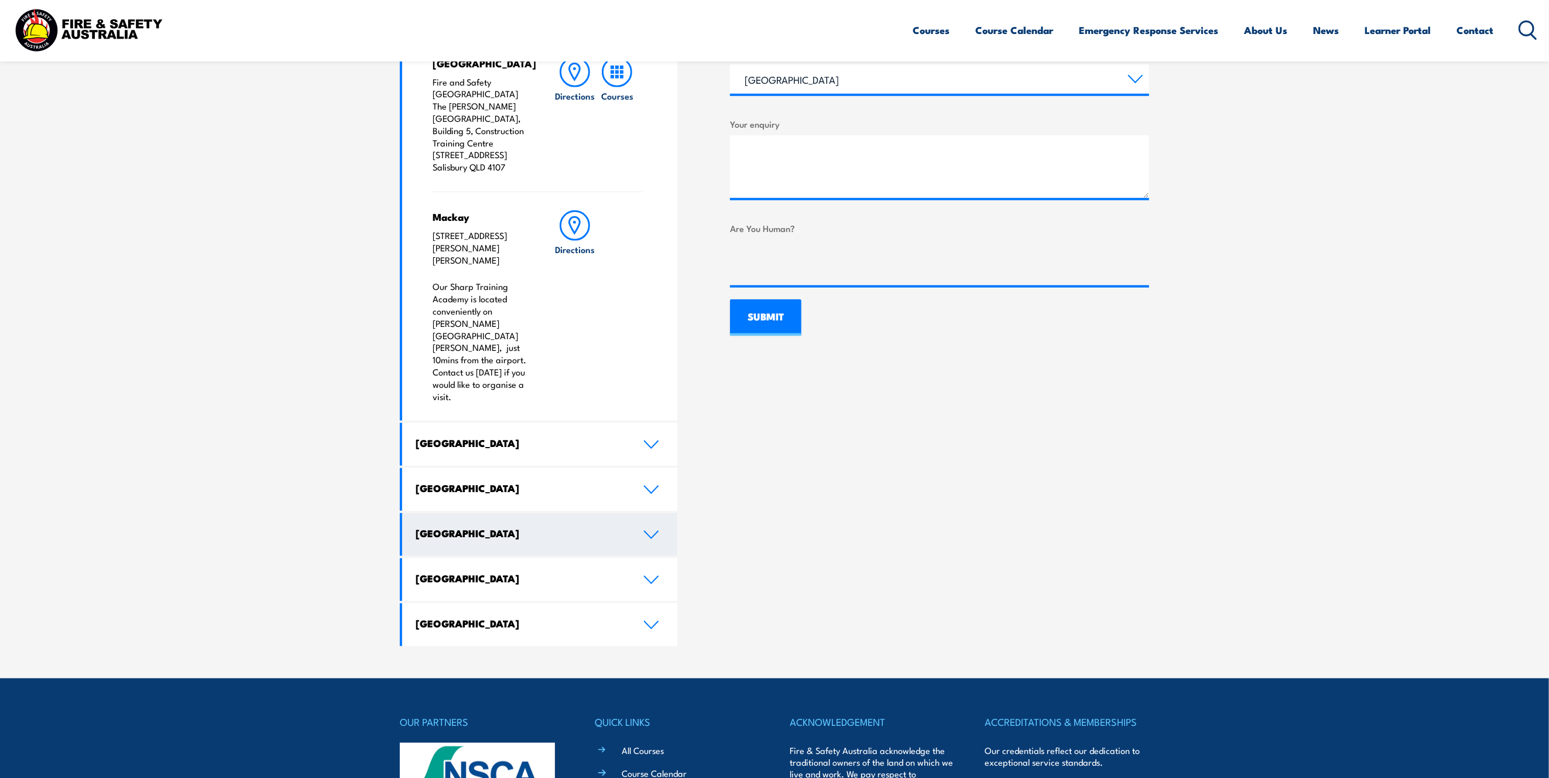
scroll to position [0, 0]
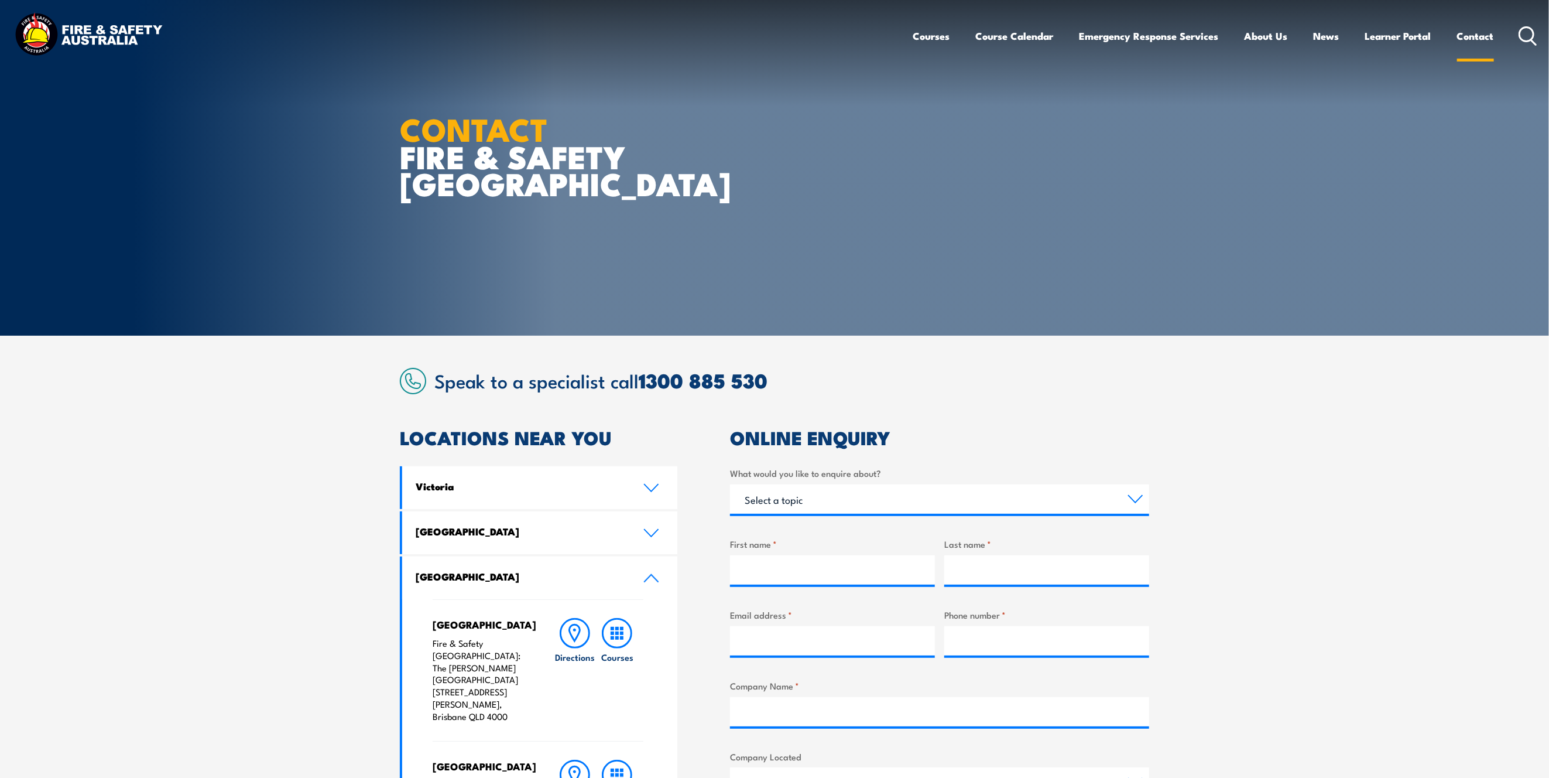
click at [1474, 38] on link "Contact" at bounding box center [1475, 35] width 37 height 31
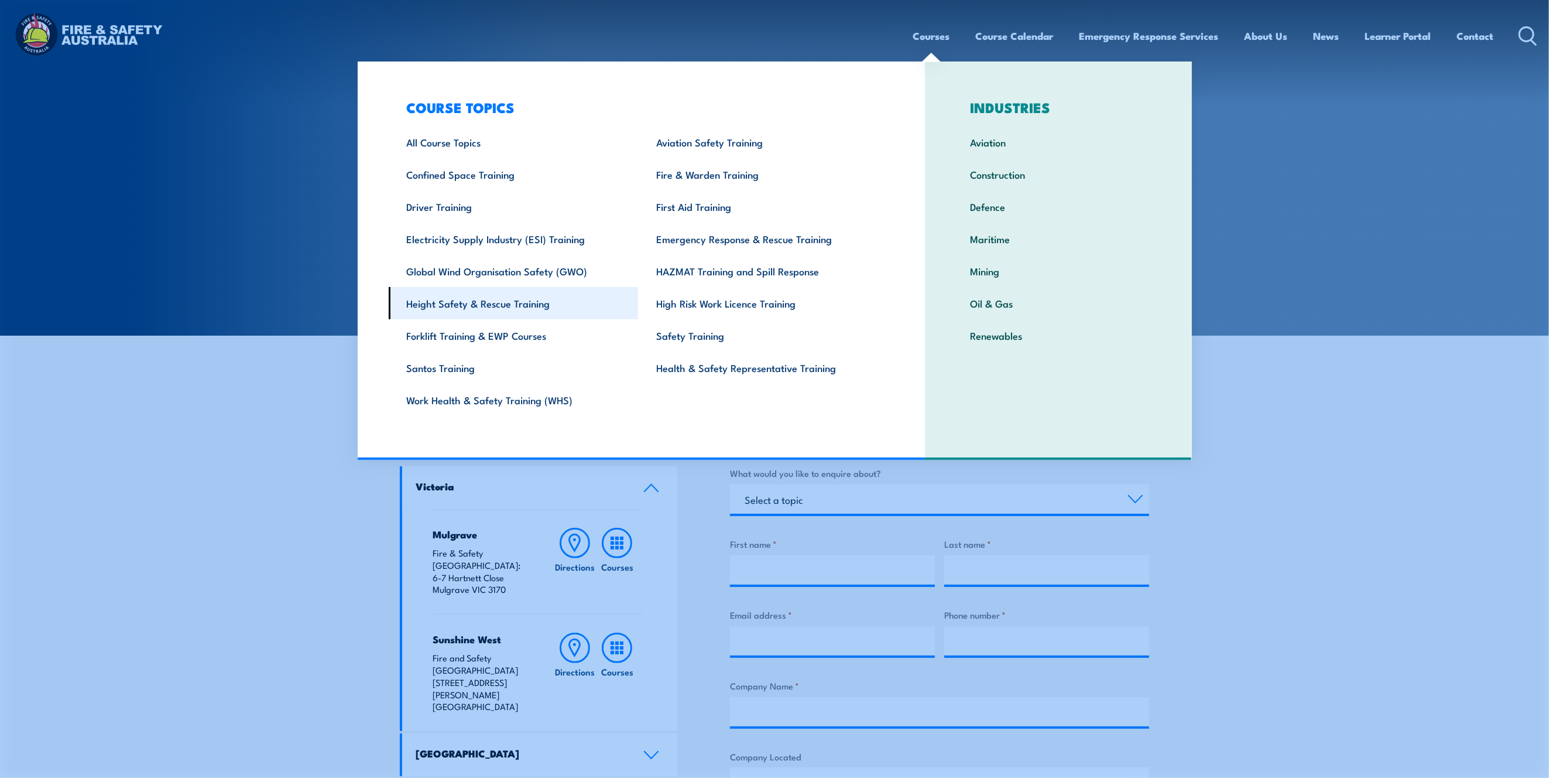
click at [447, 297] on link "Height Safety & Rescue Training" at bounding box center [514, 303] width 250 height 32
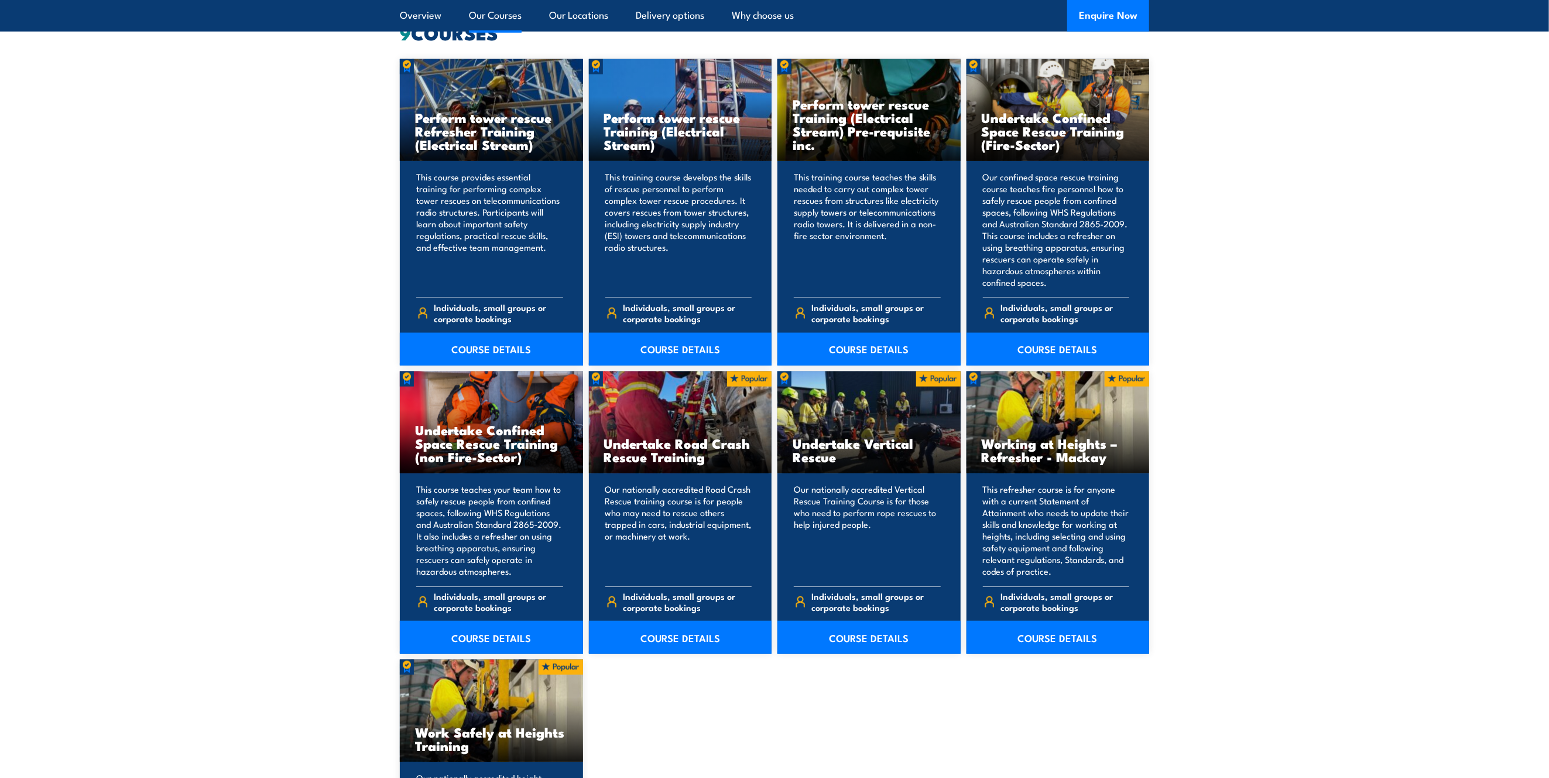
scroll to position [1093, 0]
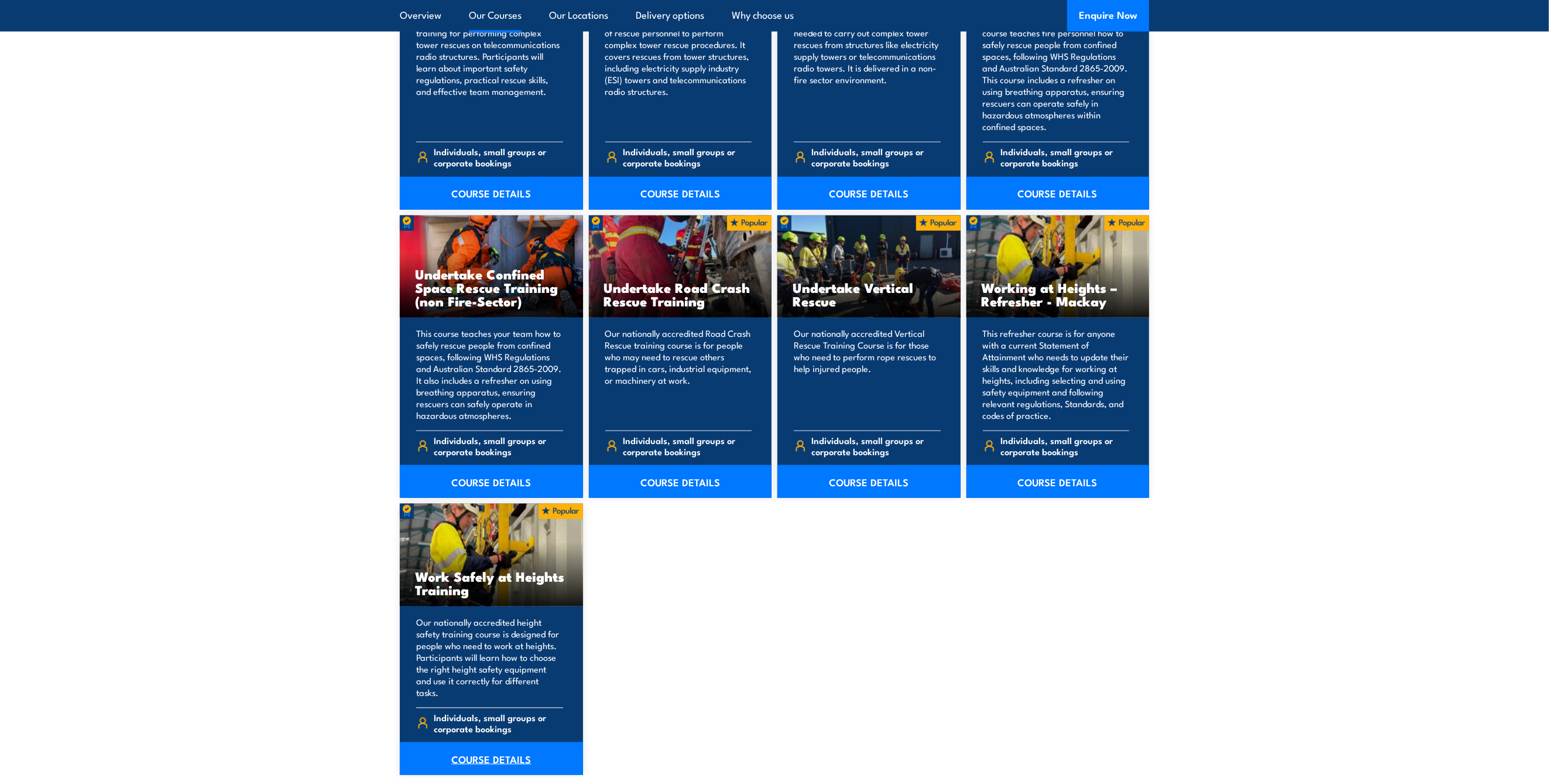
click at [474, 742] on link "COURSE DETAILS" at bounding box center [491, 758] width 183 height 33
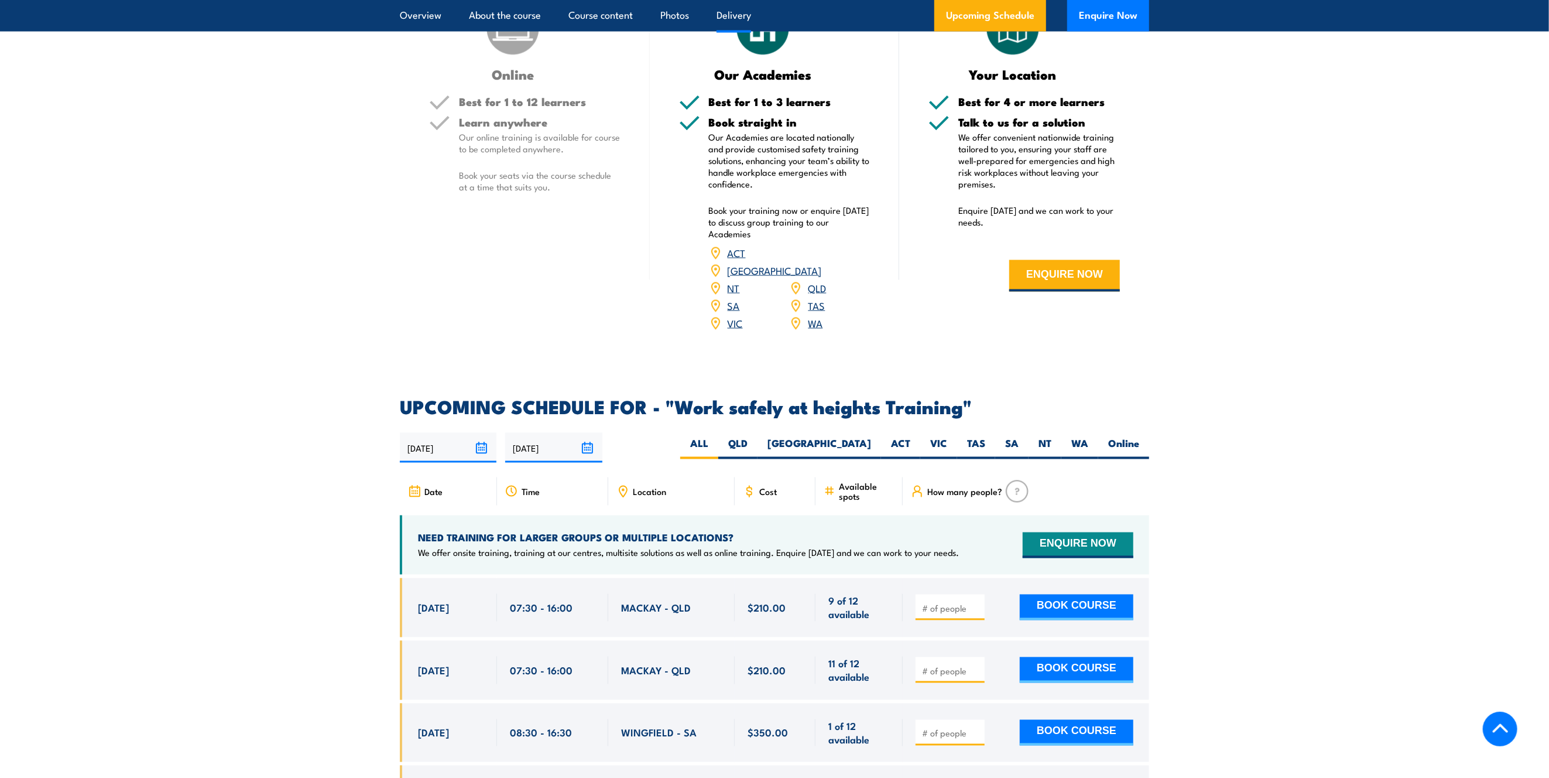
scroll to position [1171, 0]
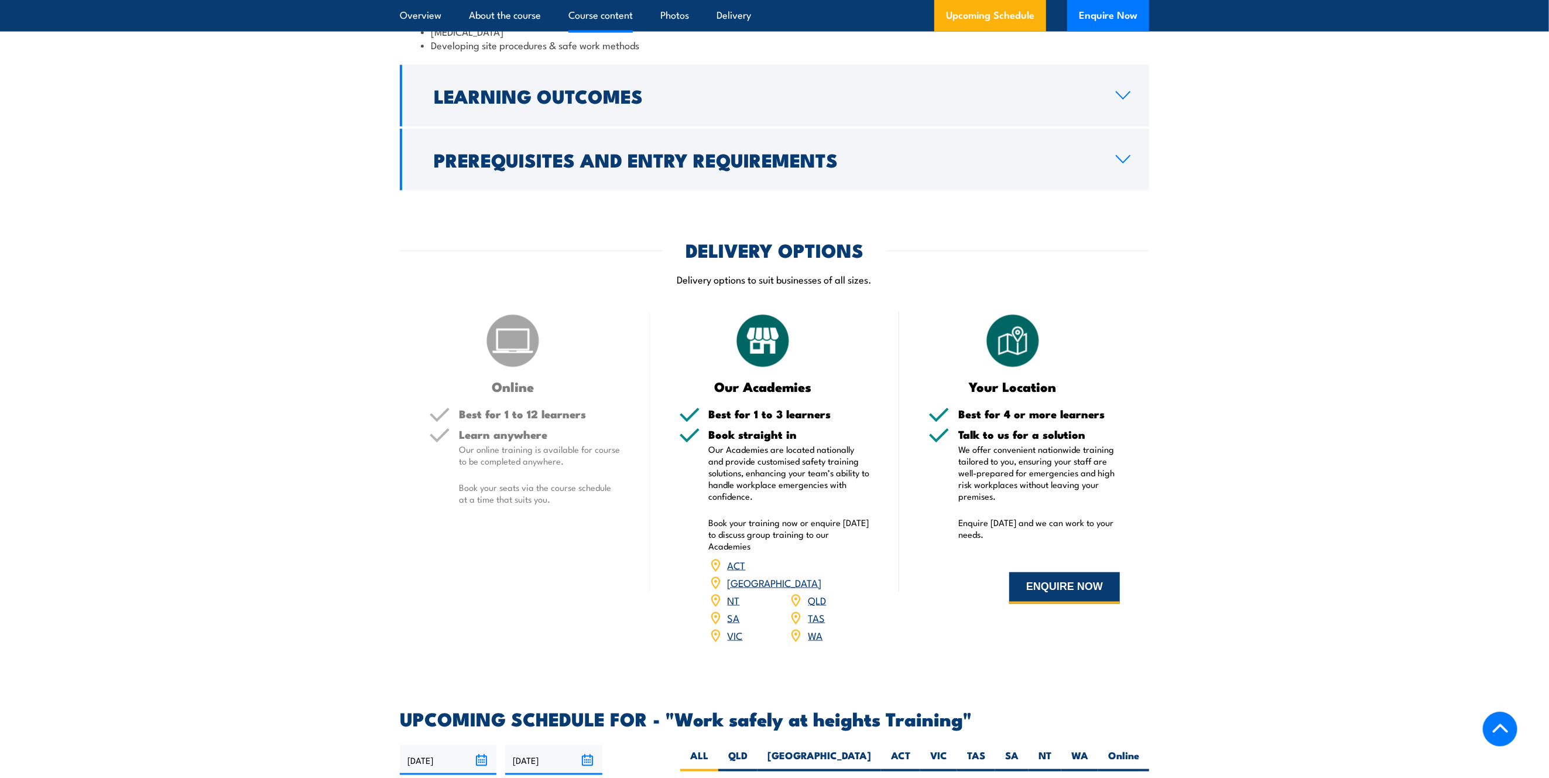
click at [1050, 597] on button "ENQUIRE NOW" at bounding box center [1064, 588] width 111 height 32
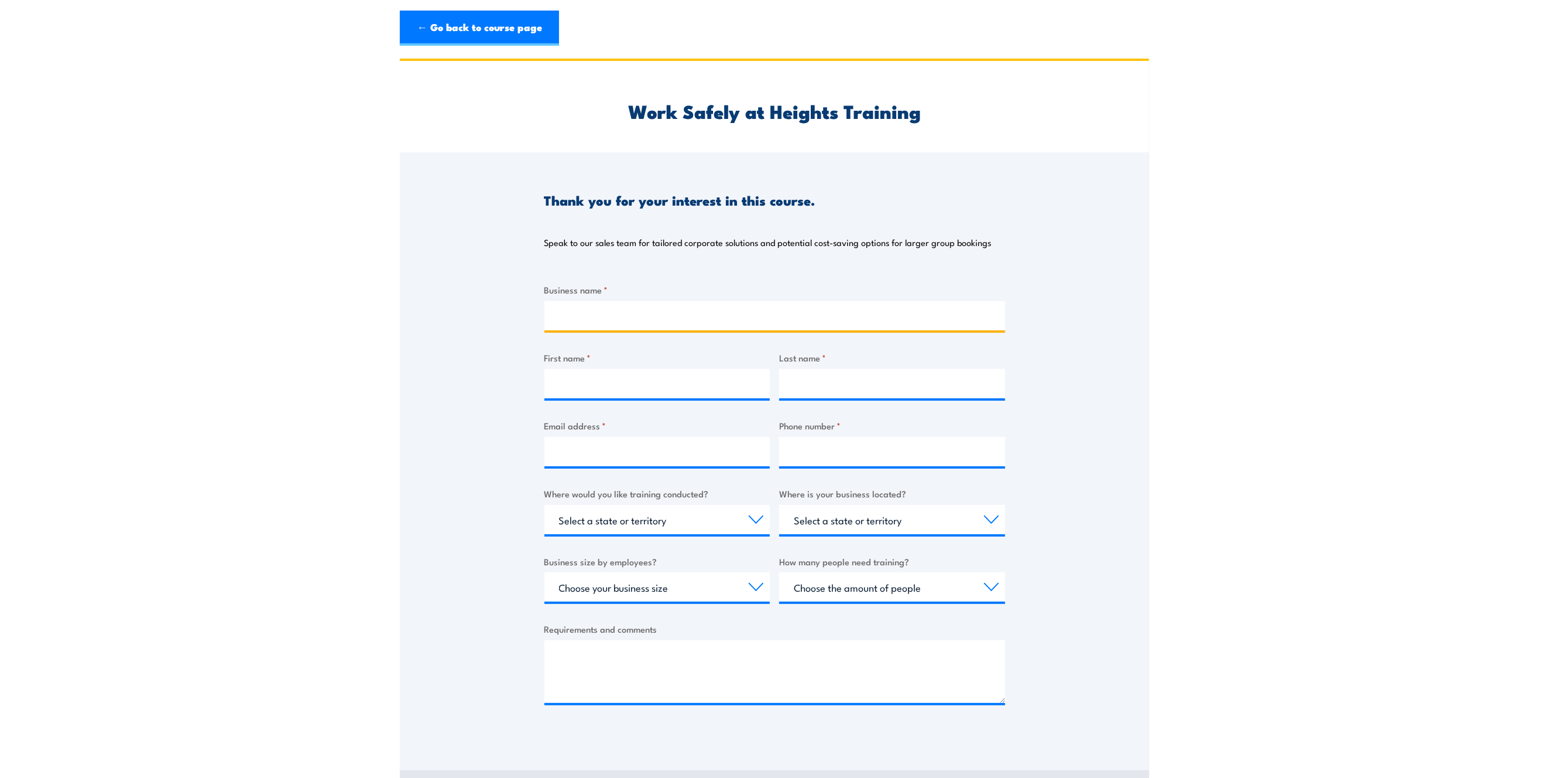
click at [806, 317] on input "Business name *" at bounding box center [775, 315] width 461 height 29
type input "BHP OS"
click at [675, 387] on input "First name *" at bounding box center [658, 383] width 226 height 29
type input "Cara"
type input "Barbeler"
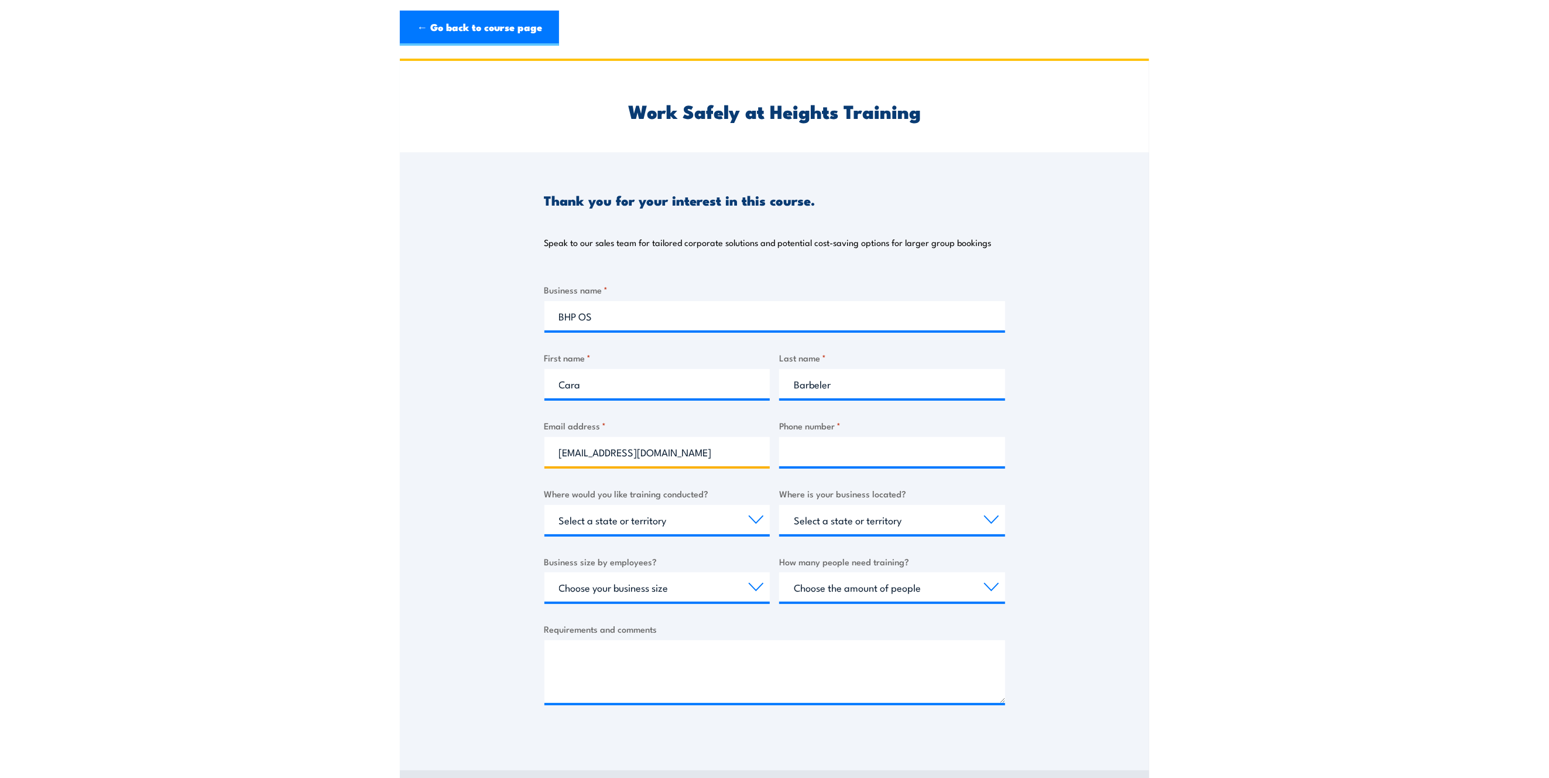
type input "[EMAIL_ADDRESS][DOMAIN_NAME]"
type input "0403205371"
click at [747, 527] on select "Select a state or territory Nationally - multiple locations [GEOGRAPHIC_DATA] […" at bounding box center [658, 519] width 226 height 29
select select "QLD"
click at [545, 505] on select "Select a state or territory Nationally - multiple locations [GEOGRAPHIC_DATA] […" at bounding box center [658, 519] width 226 height 29
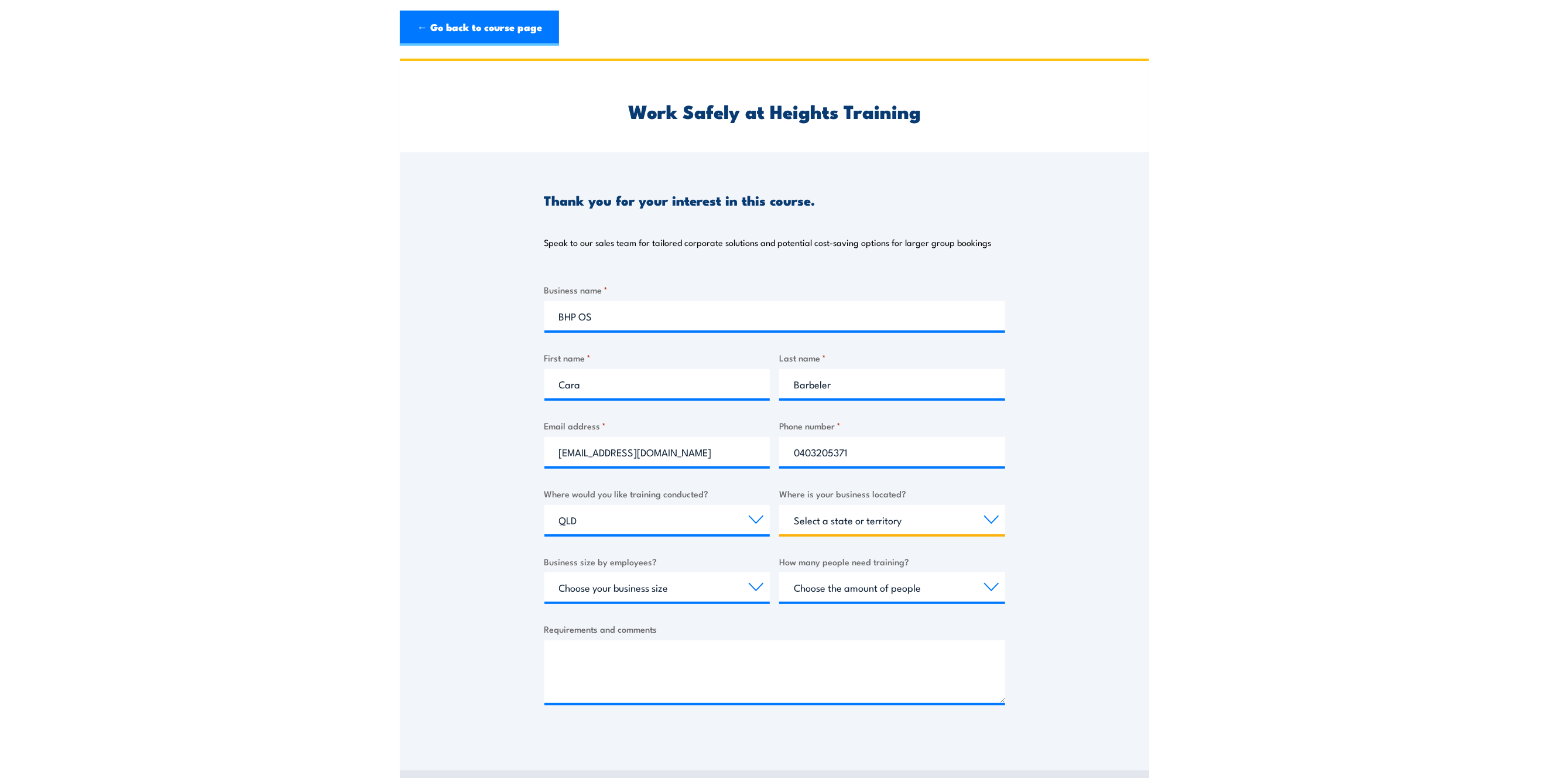
click at [864, 523] on select "Select a state or territory [GEOGRAPHIC_DATA] [GEOGRAPHIC_DATA] [GEOGRAPHIC_DAT…" at bounding box center [892, 519] width 226 height 29
select select "QLD"
click at [779, 505] on select "Select a state or territory [GEOGRAPHIC_DATA] [GEOGRAPHIC_DATA] [GEOGRAPHIC_DAT…" at bounding box center [892, 519] width 226 height 29
click at [653, 587] on select "Choose your business size 1 to 19 20 to 199 200+" at bounding box center [658, 586] width 226 height 29
click at [573, 686] on textarea "Requirements and comments" at bounding box center [775, 671] width 461 height 63
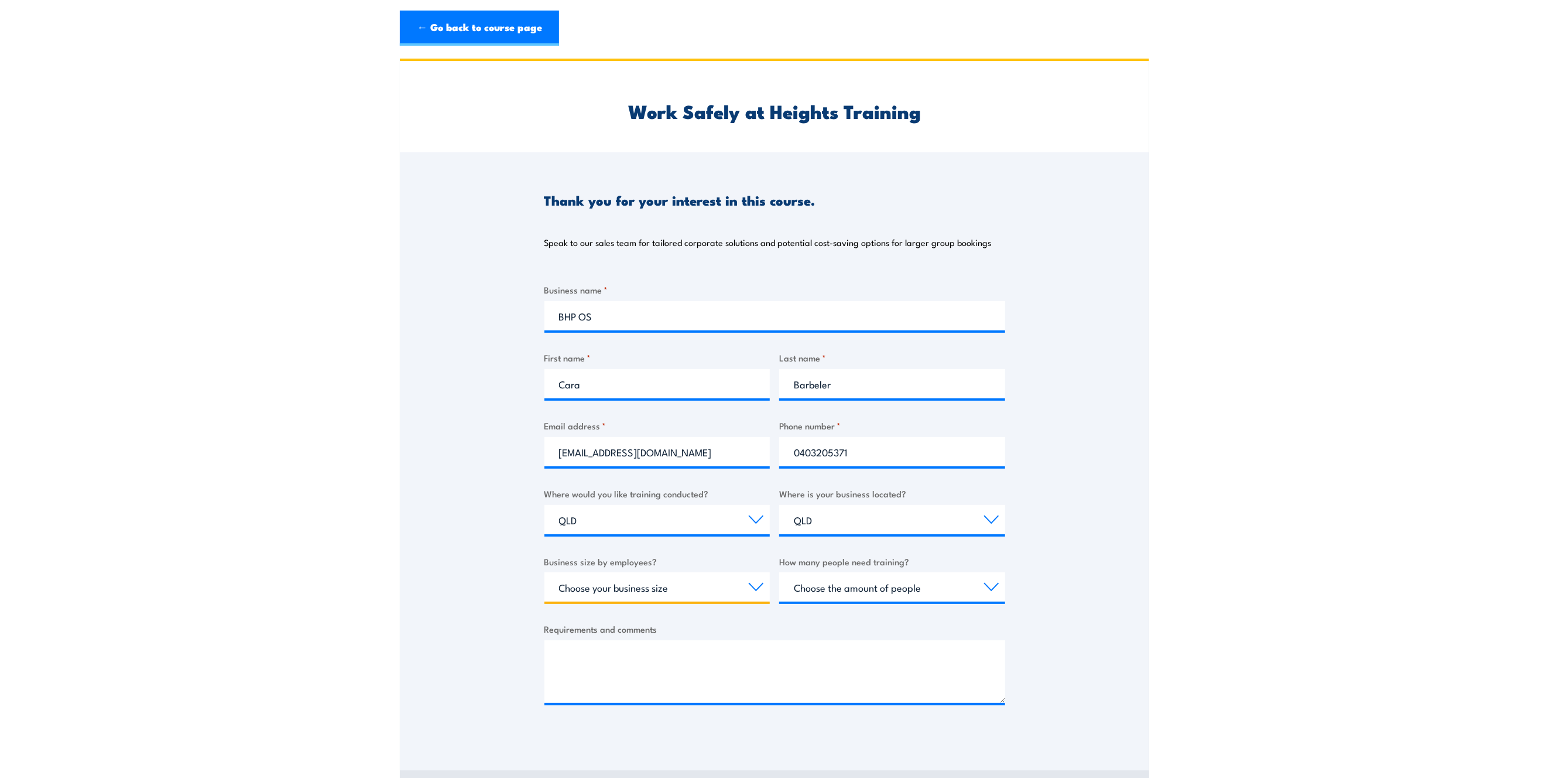
click at [691, 594] on select "Choose your business size 1 to 19 20 to 199 200+" at bounding box center [658, 586] width 226 height 29
select select "200+"
click at [545, 572] on select "Choose your business size 1 to 19 20 to 199 200+" at bounding box center [658, 586] width 226 height 29
click at [850, 580] on select "Choose the amount of people 1 to 4 5 to 19 20+" at bounding box center [892, 586] width 226 height 29
select select "1 to 4"
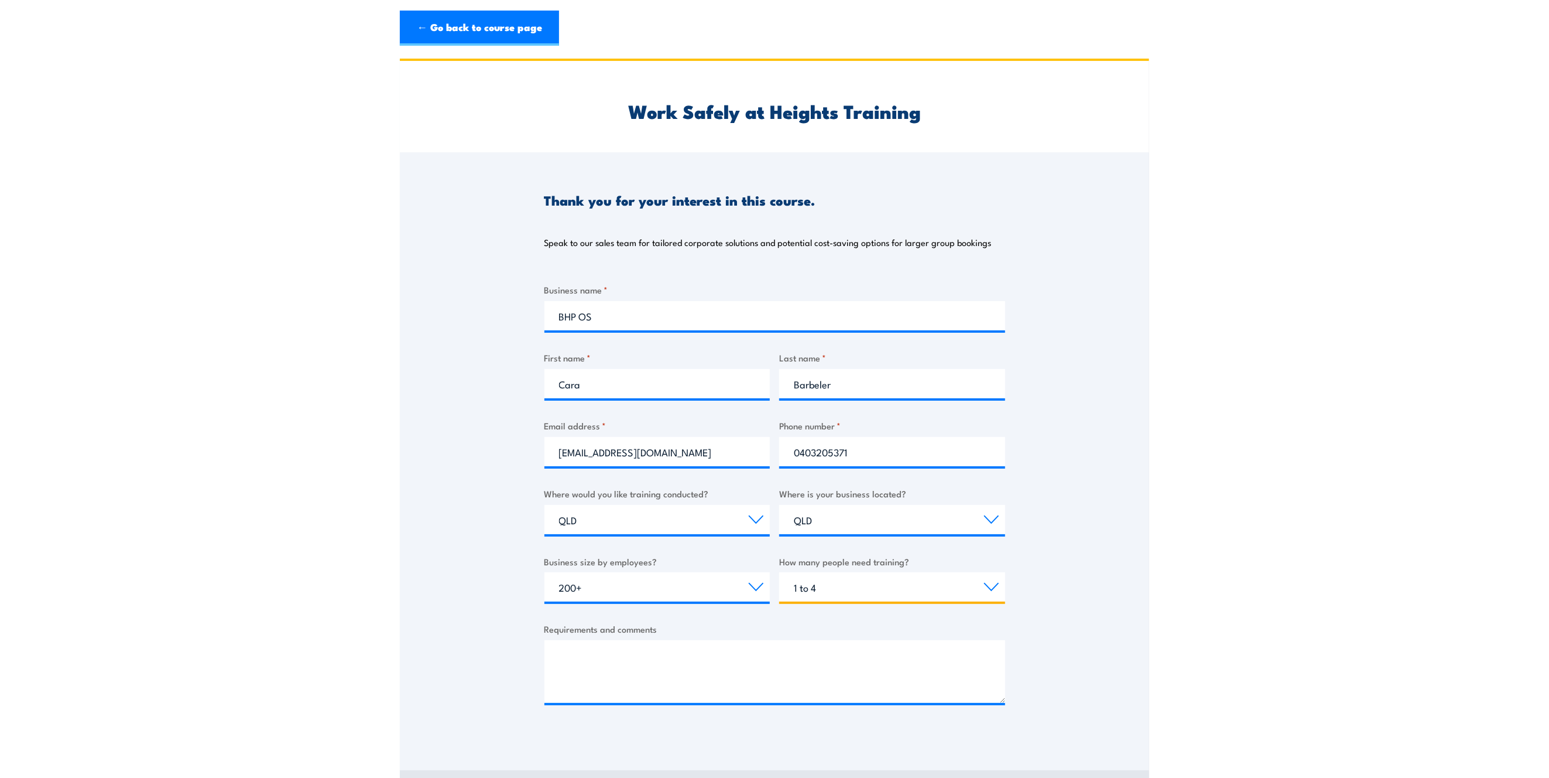
click at [779, 572] on select "Choose the amount of people 1 to 4 5 to 19 20+" at bounding box center [892, 586] width 226 height 29
click at [641, 646] on textarea "Requirements and comments" at bounding box center [775, 671] width 461 height 63
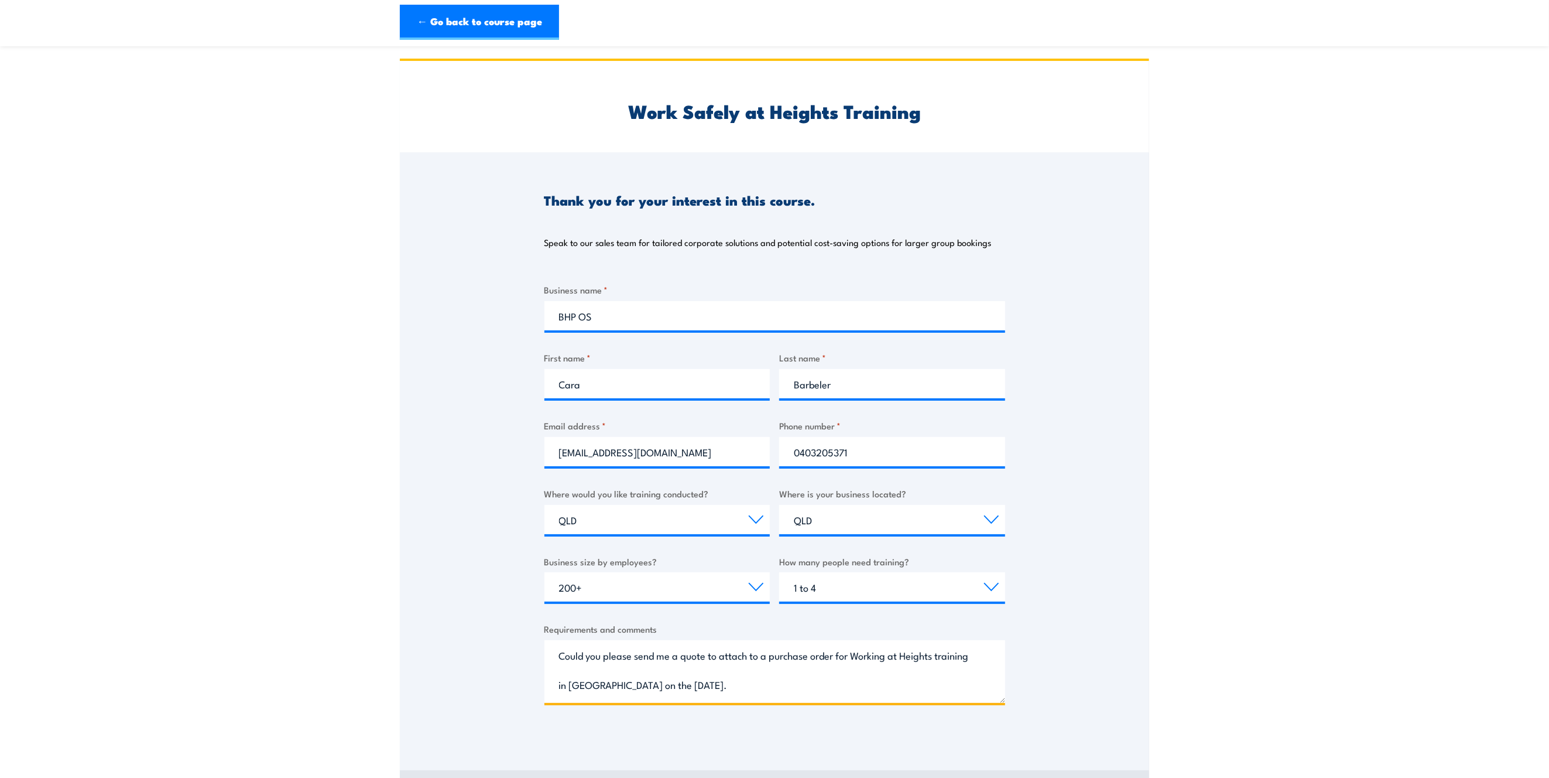
scroll to position [156, 0]
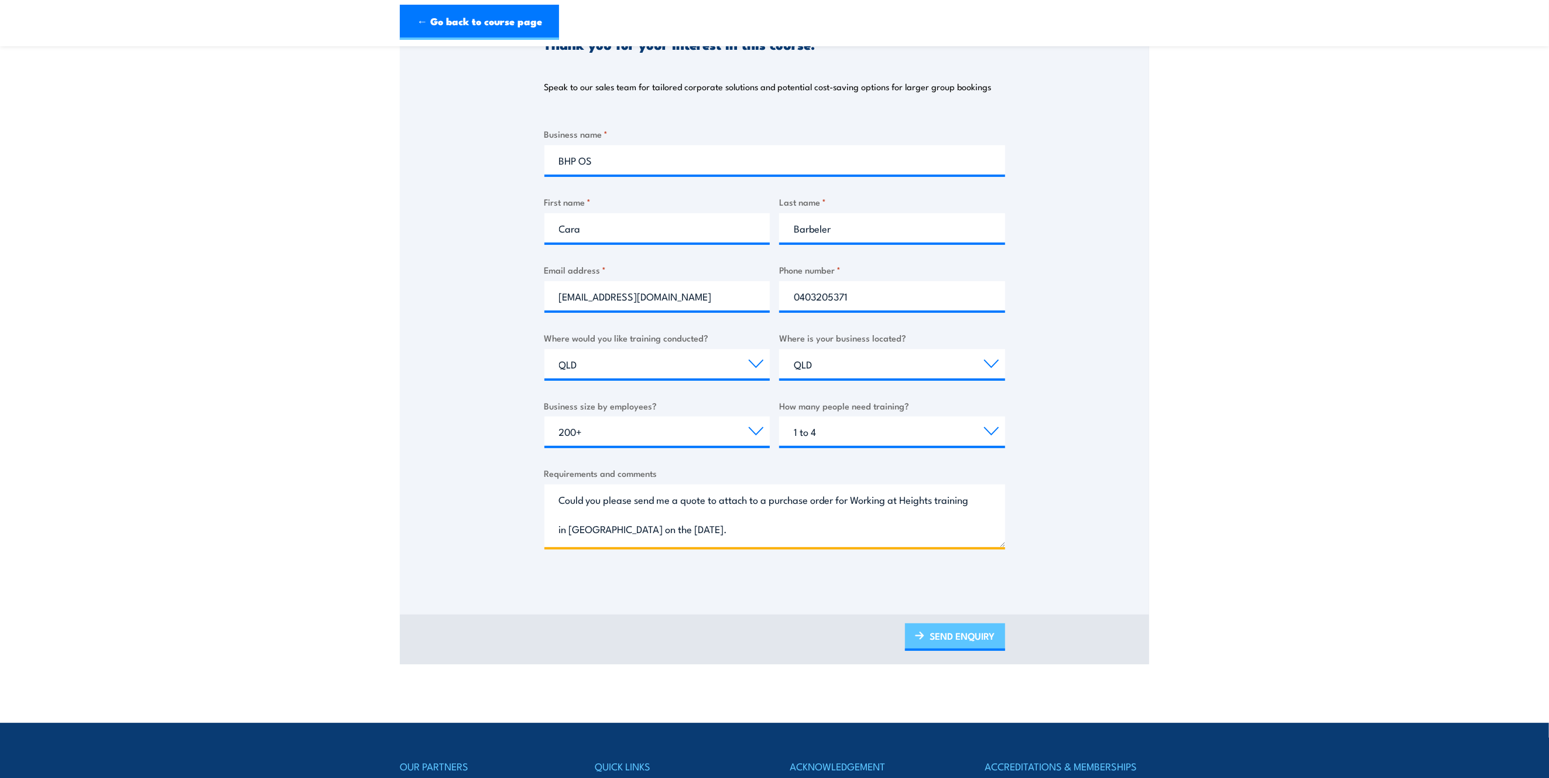
type textarea "Could you please send me a quote to attach to a purchase order for Working at H…"
click at [956, 642] on link "SEND ENQUIRY" at bounding box center [955, 637] width 100 height 28
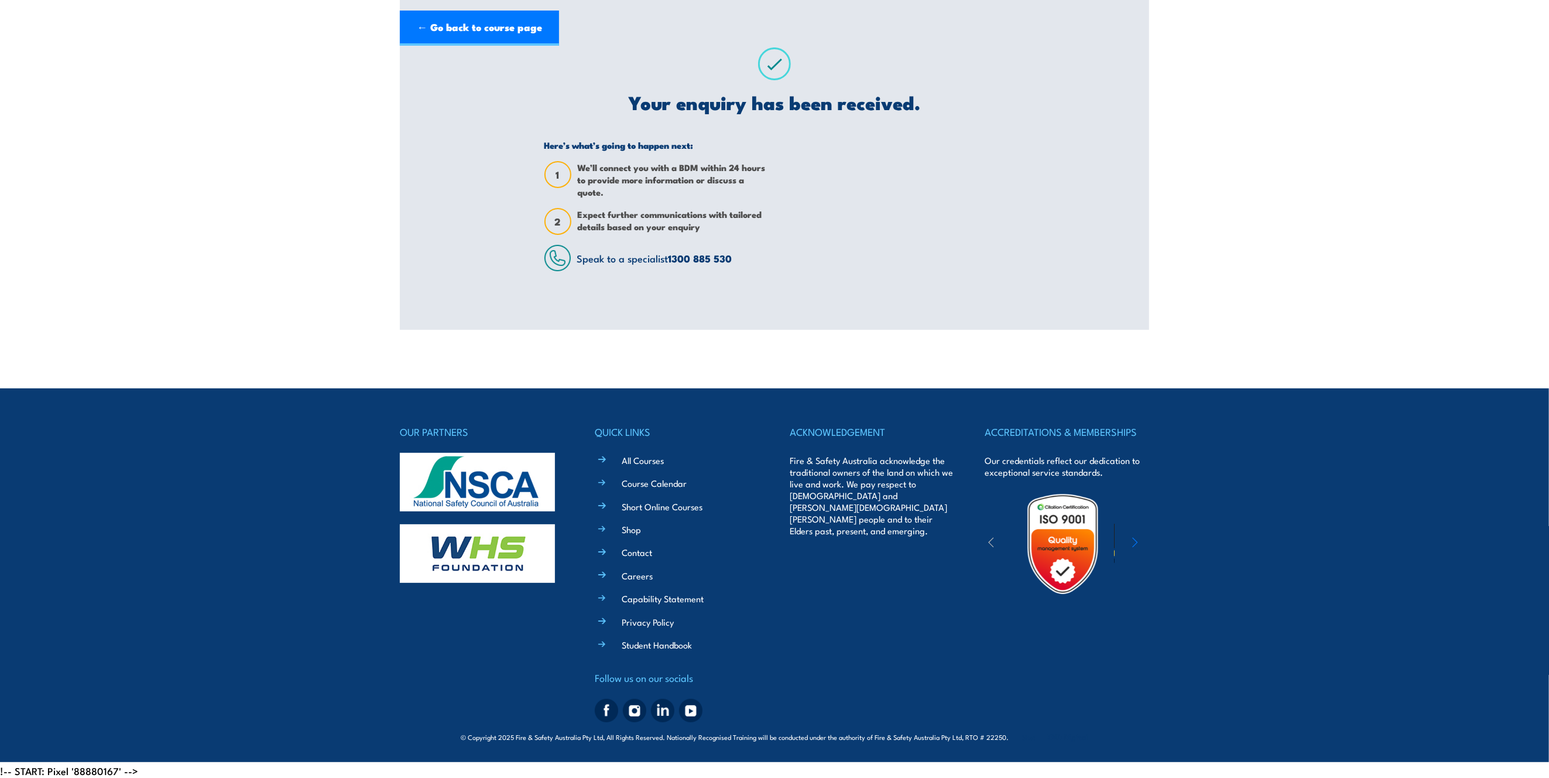
scroll to position [0, 0]
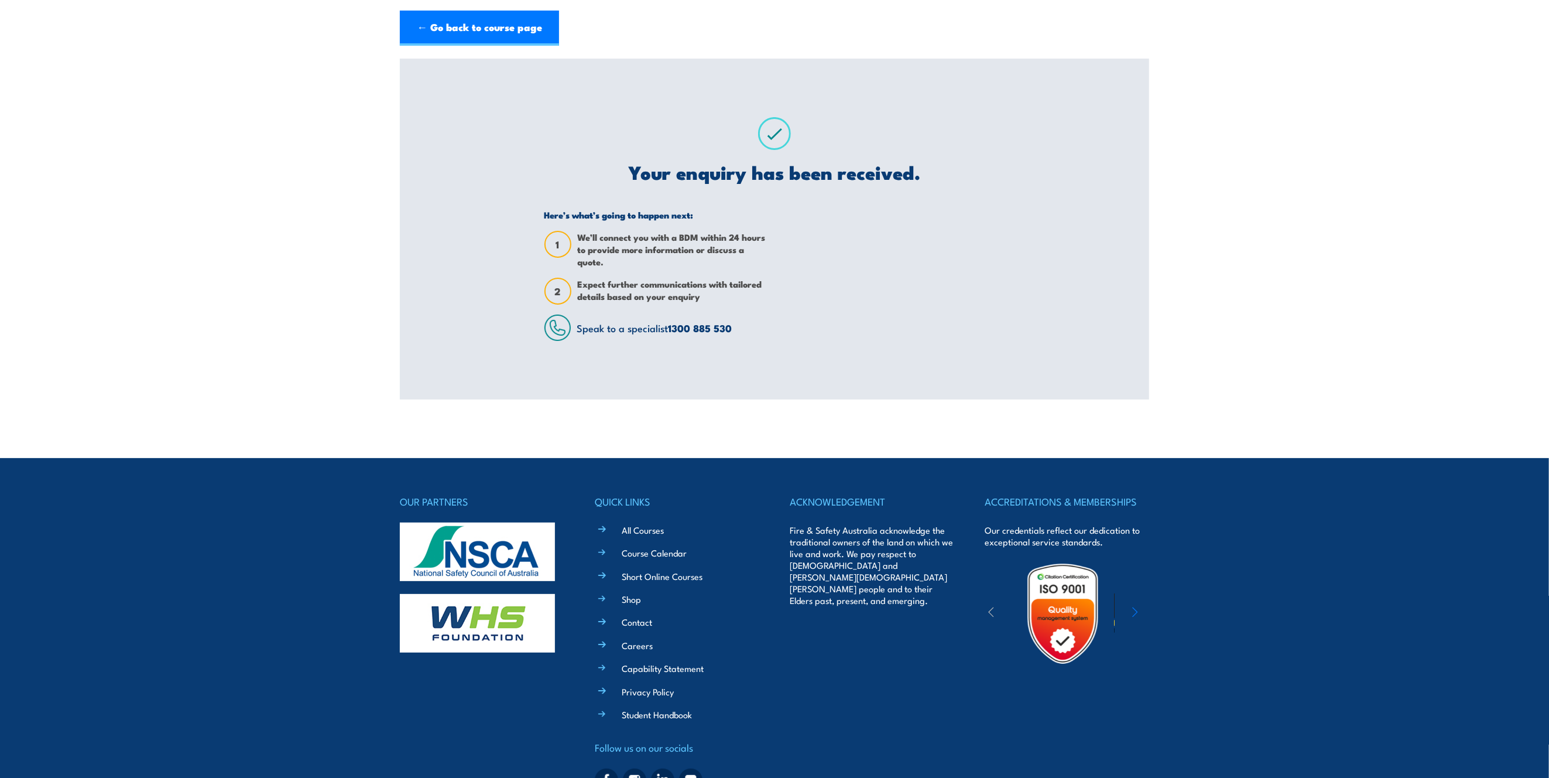
click at [1376, 369] on section "Work Safely at Heights Training Thank you for your interest in this course. Spe…" at bounding box center [774, 229] width 1549 height 341
